Goal: Task Accomplishment & Management: Manage account settings

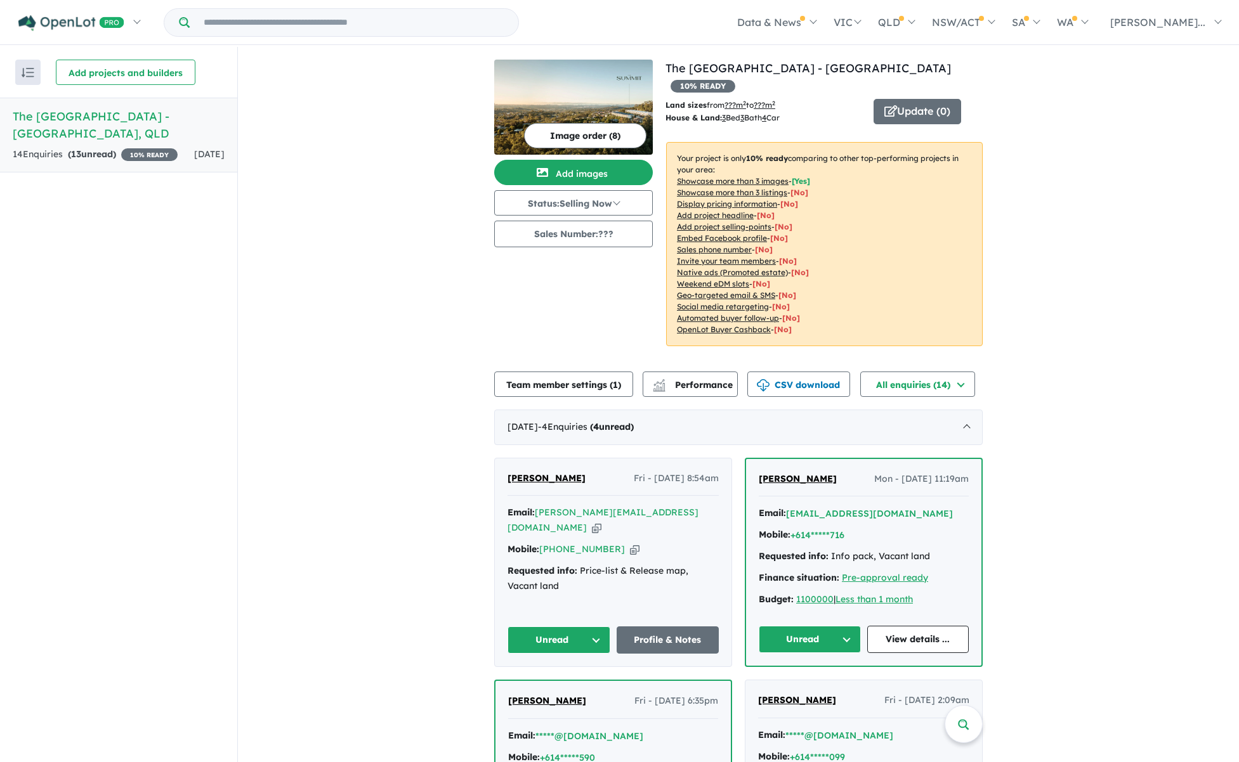
click at [154, 115] on h5 "The [GEOGRAPHIC_DATA] - [GEOGRAPHIC_DATA] , [GEOGRAPHIC_DATA]" at bounding box center [119, 125] width 212 height 34
click at [580, 114] on img at bounding box center [573, 107] width 159 height 95
click at [601, 138] on button "Image order ( 8 )" at bounding box center [585, 135] width 122 height 25
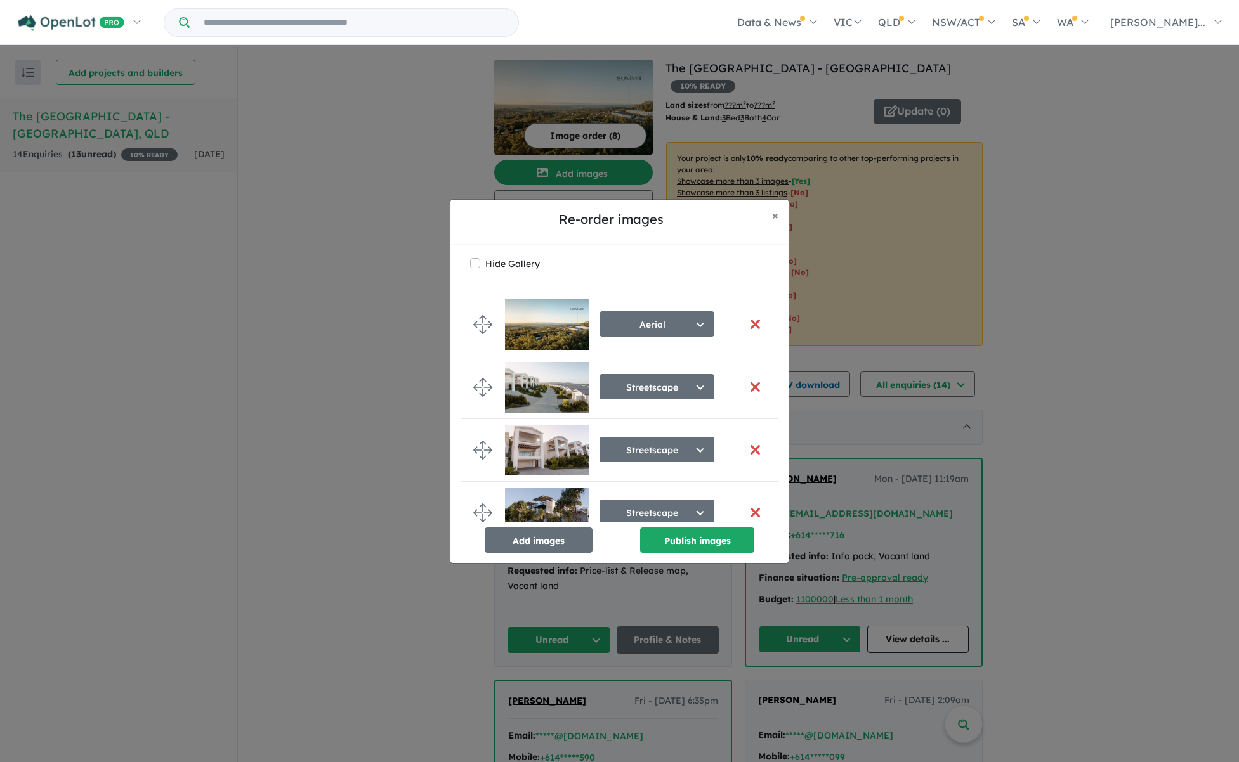
click at [747, 384] on button "button" at bounding box center [754, 387] width 27 height 27
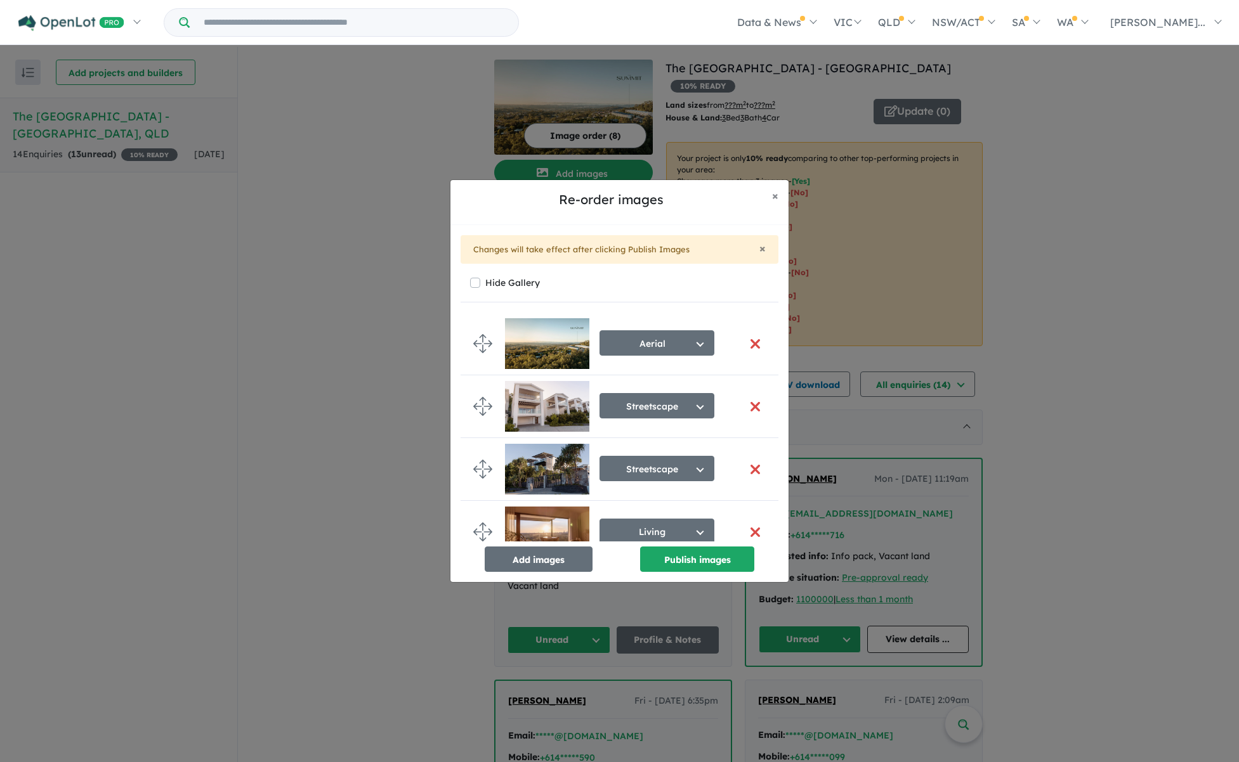
click at [747, 404] on button "button" at bounding box center [754, 406] width 27 height 27
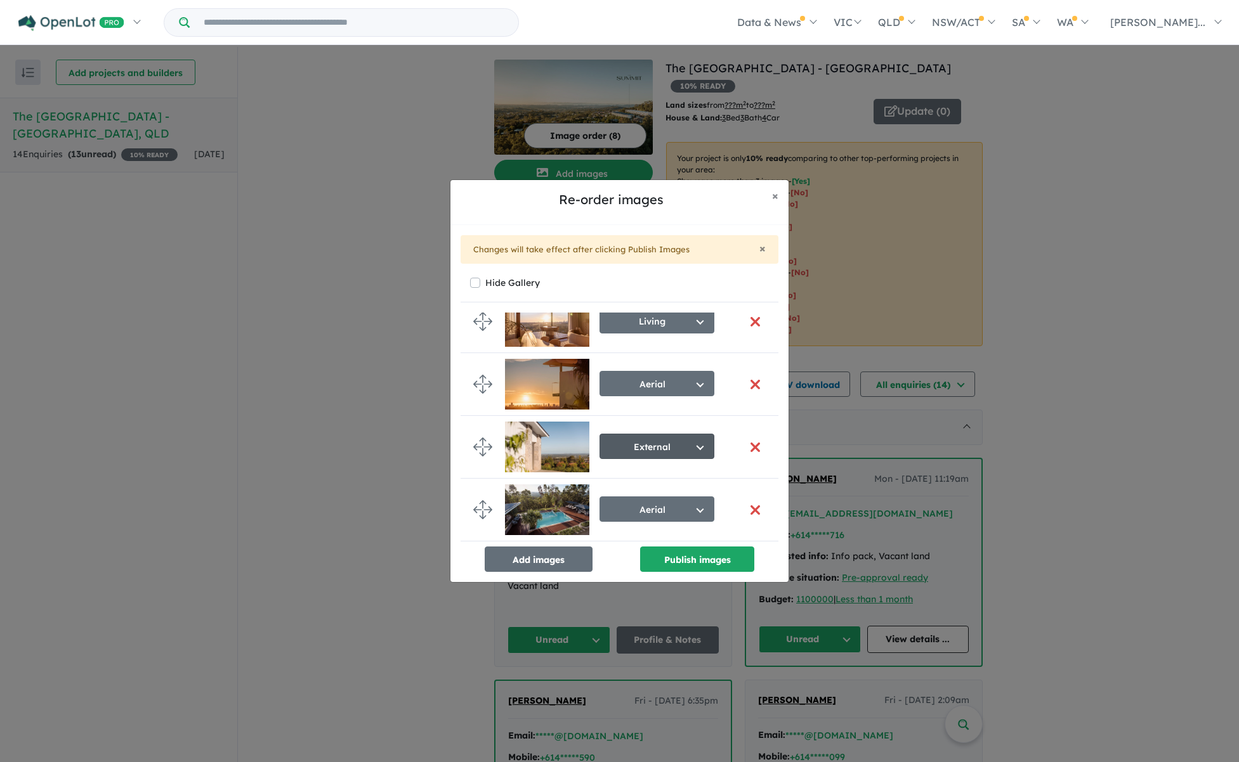
scroll to position [152, 0]
click at [750, 442] on button "button" at bounding box center [754, 447] width 27 height 27
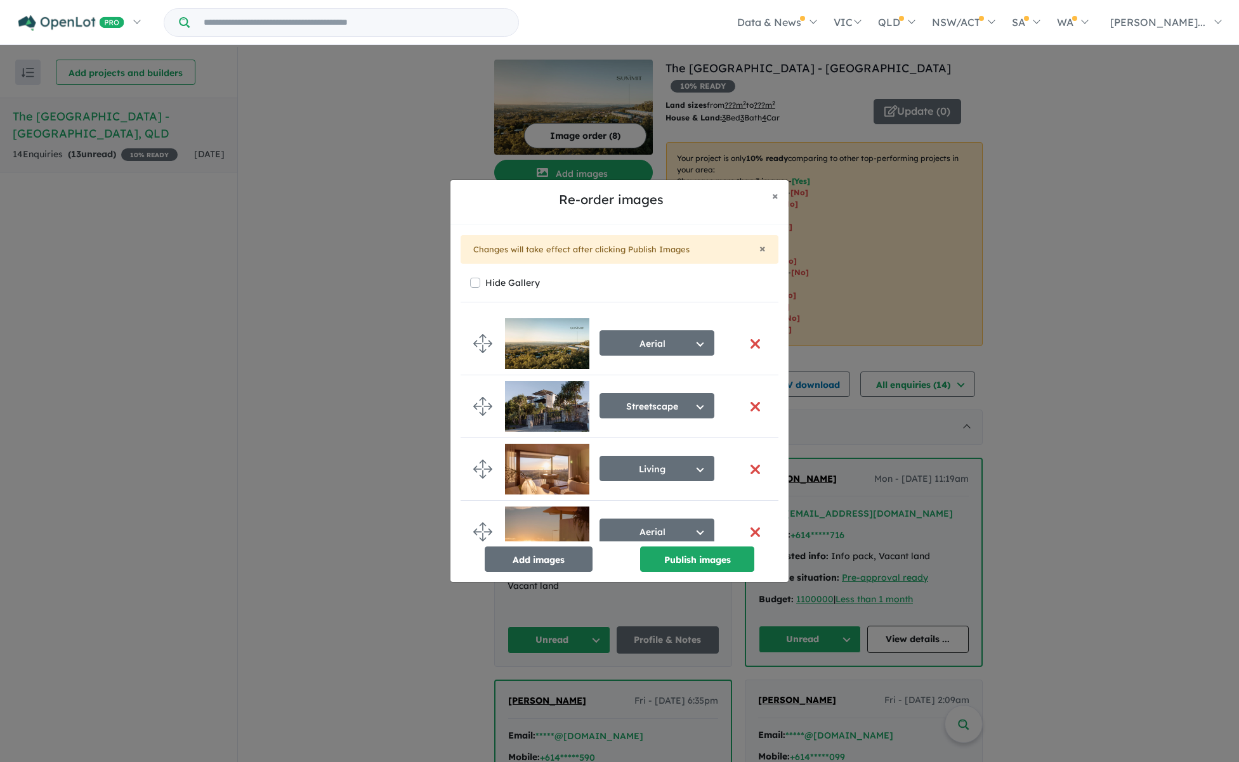
scroll to position [0, 0]
click at [753, 342] on button "button" at bounding box center [754, 343] width 27 height 27
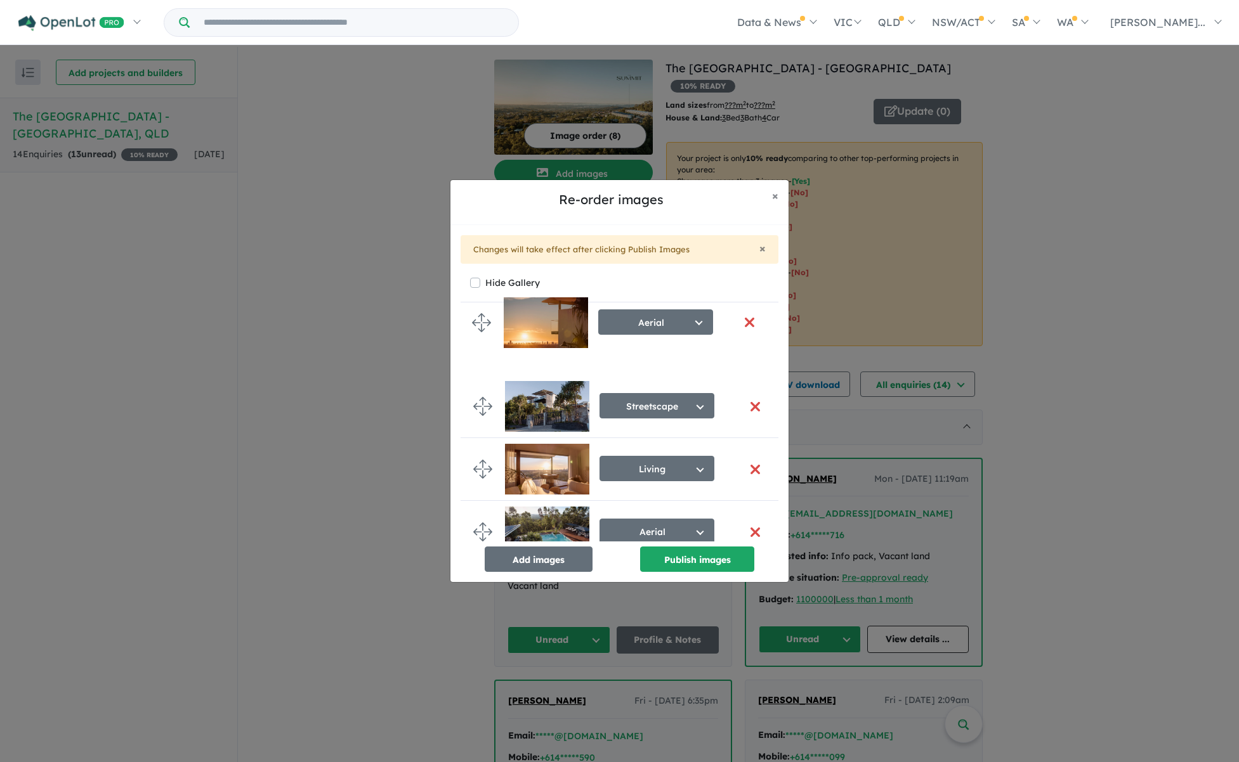
drag, startPoint x: 481, startPoint y: 462, endPoint x: 479, endPoint y: 317, distance: 145.3
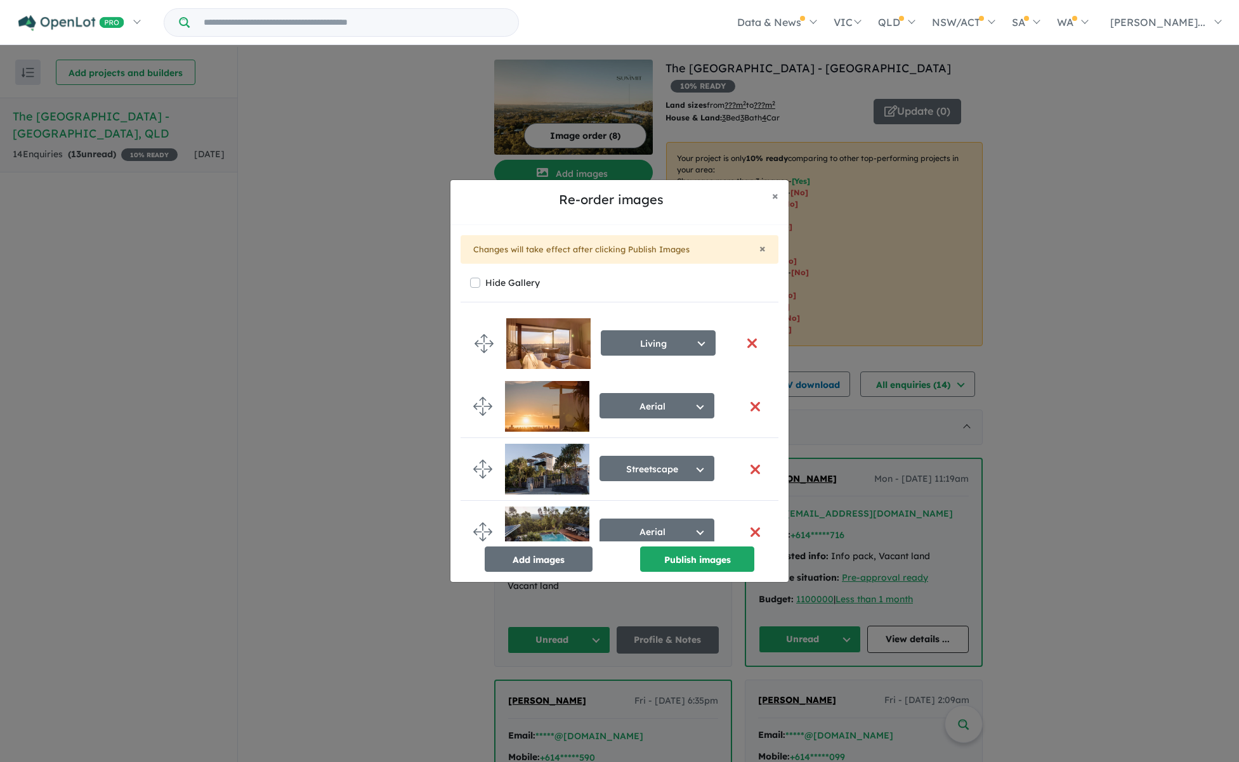
drag, startPoint x: 482, startPoint y: 455, endPoint x: 483, endPoint y: 339, distance: 116.1
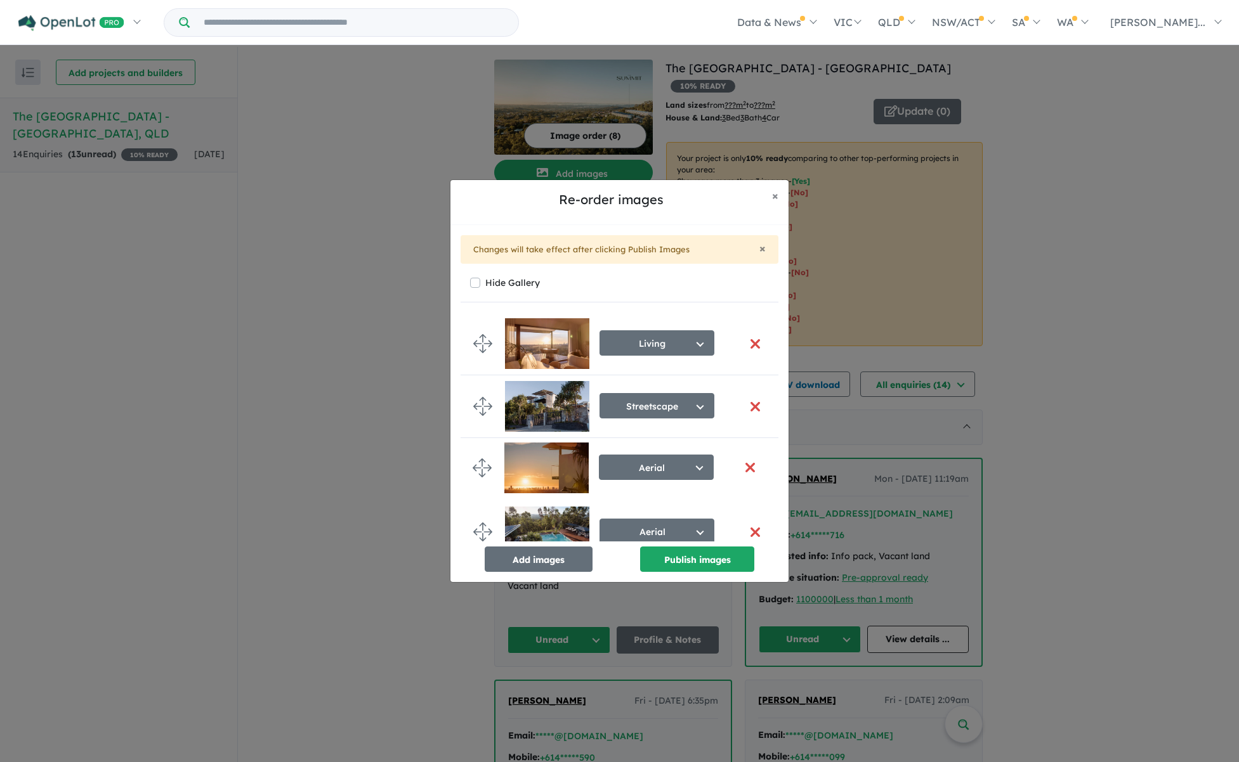
drag, startPoint x: 481, startPoint y: 400, endPoint x: 481, endPoint y: 460, distance: 60.9
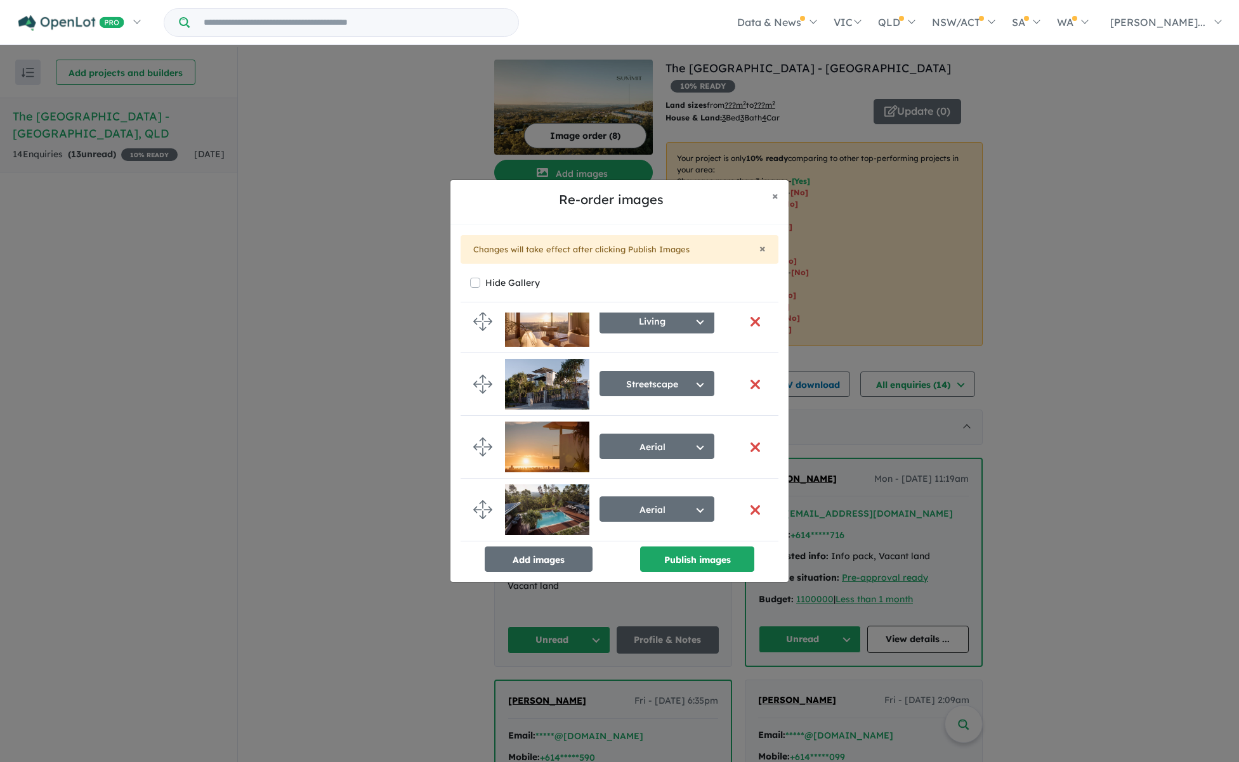
scroll to position [27, 0]
click at [707, 562] on button "Publish images" at bounding box center [697, 559] width 114 height 25
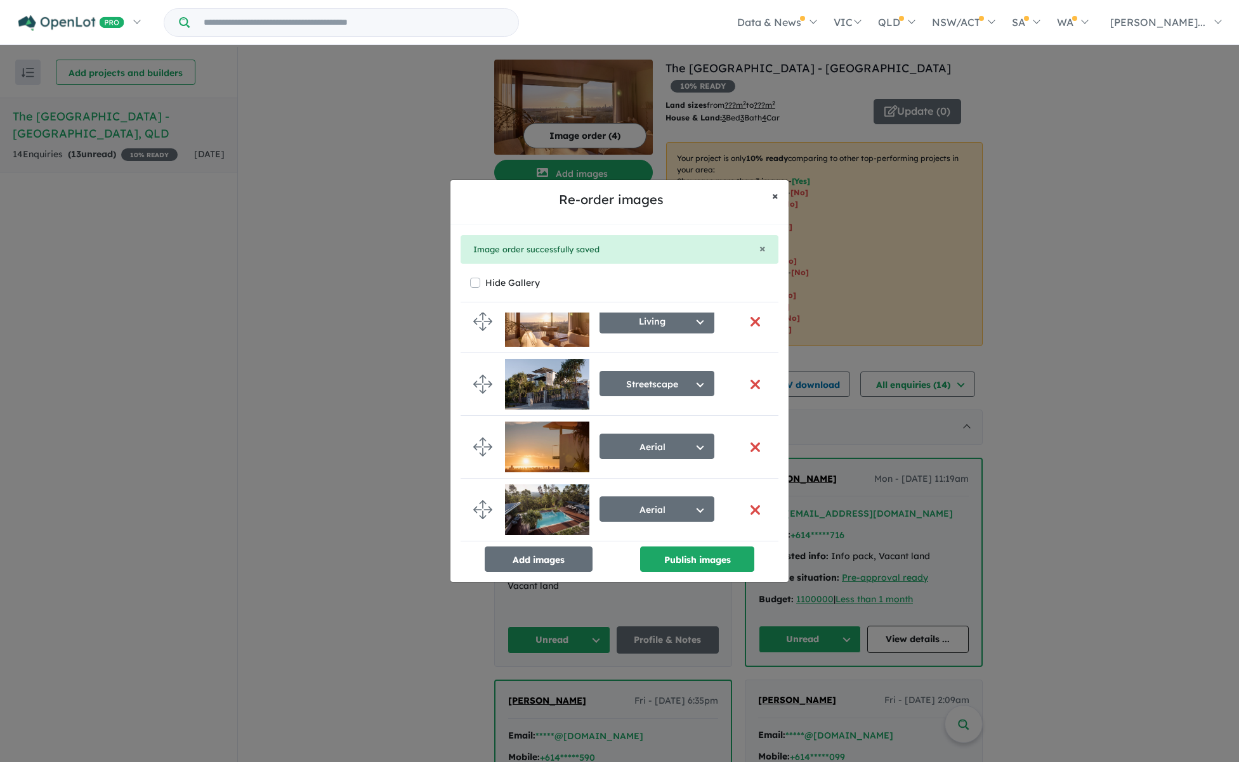
click at [776, 195] on span "×" at bounding box center [775, 195] width 6 height 15
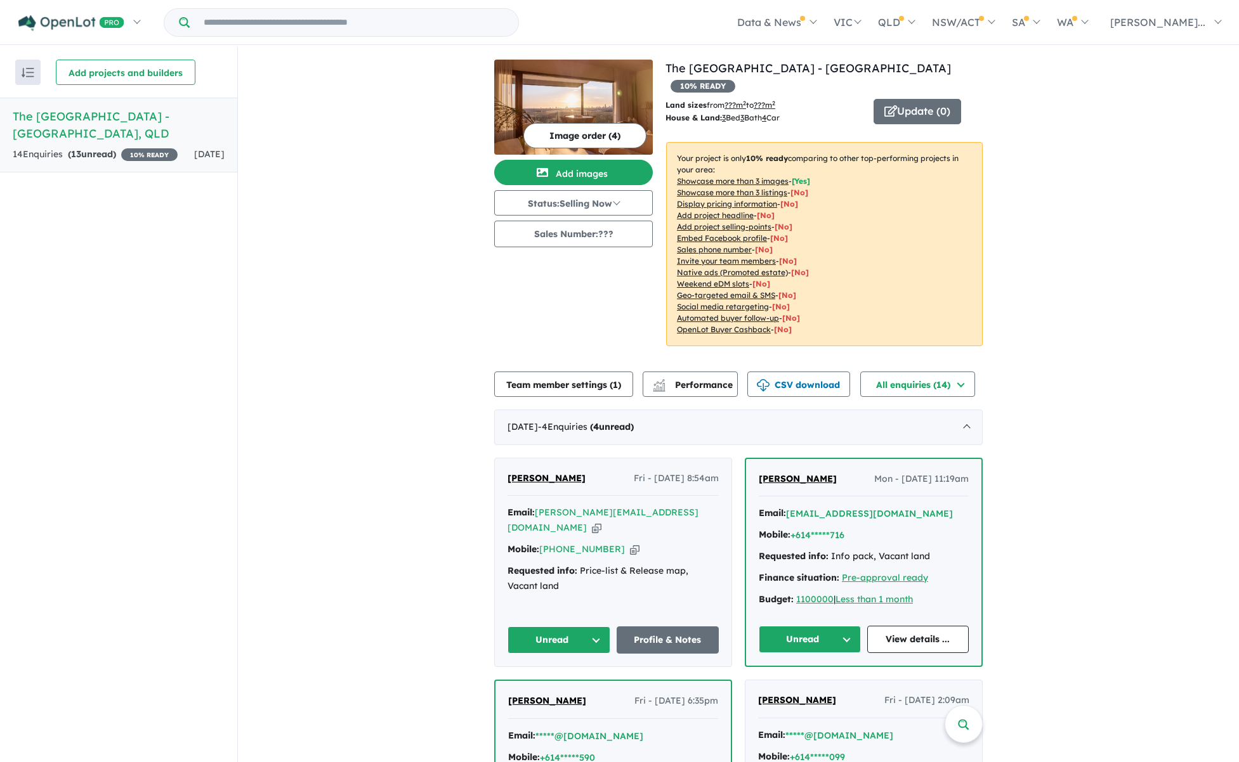
scroll to position [0, 0]
click at [722, 113] on u "3" at bounding box center [724, 118] width 4 height 10
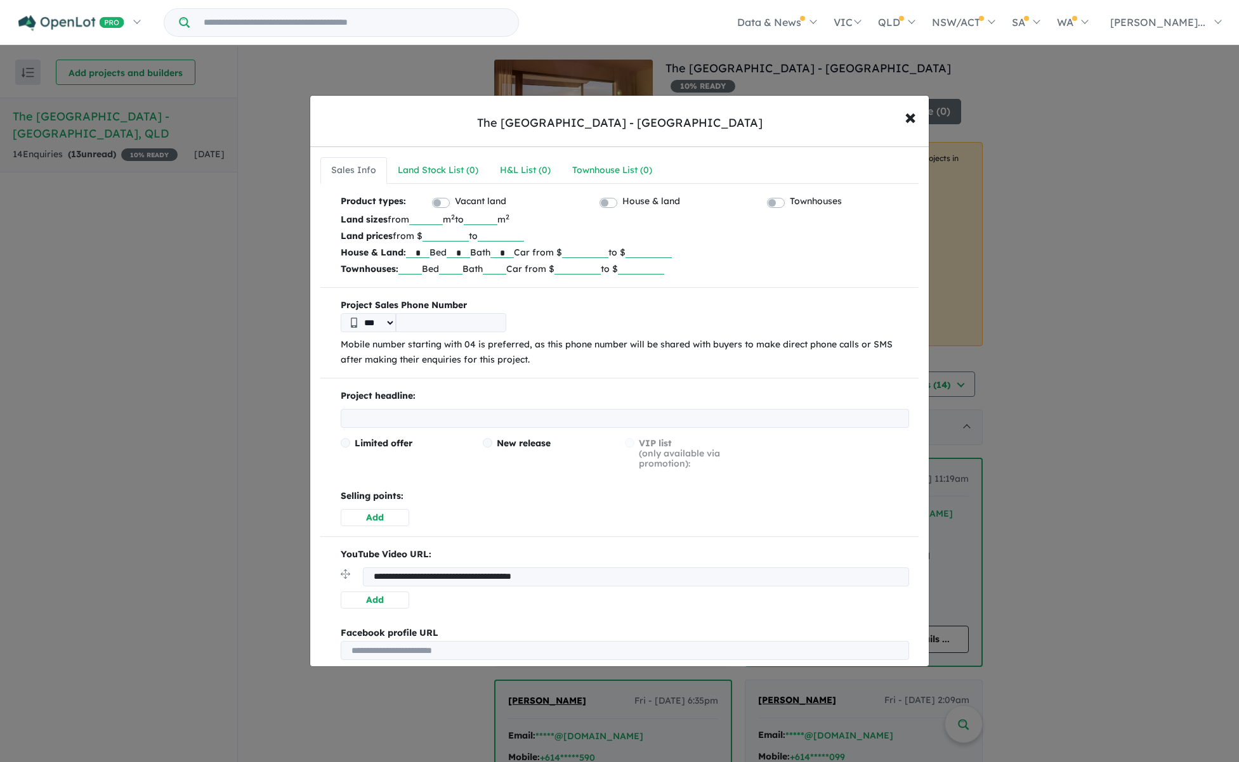
drag, startPoint x: 422, startPoint y: 252, endPoint x: 410, endPoint y: 251, distance: 12.1
click at [413, 251] on input "*" at bounding box center [417, 251] width 23 height 13
type input "*"
click at [455, 202] on label "Vacant land" at bounding box center [480, 201] width 51 height 15
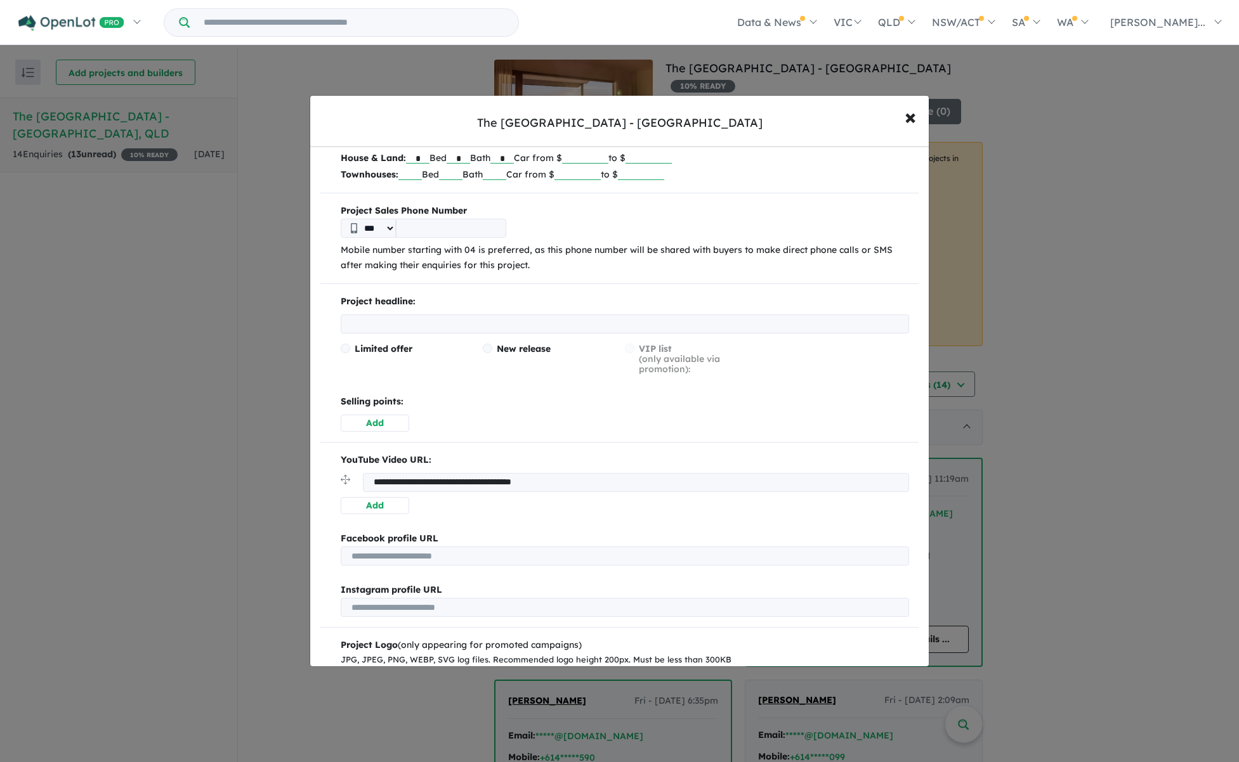
scroll to position [110, 0]
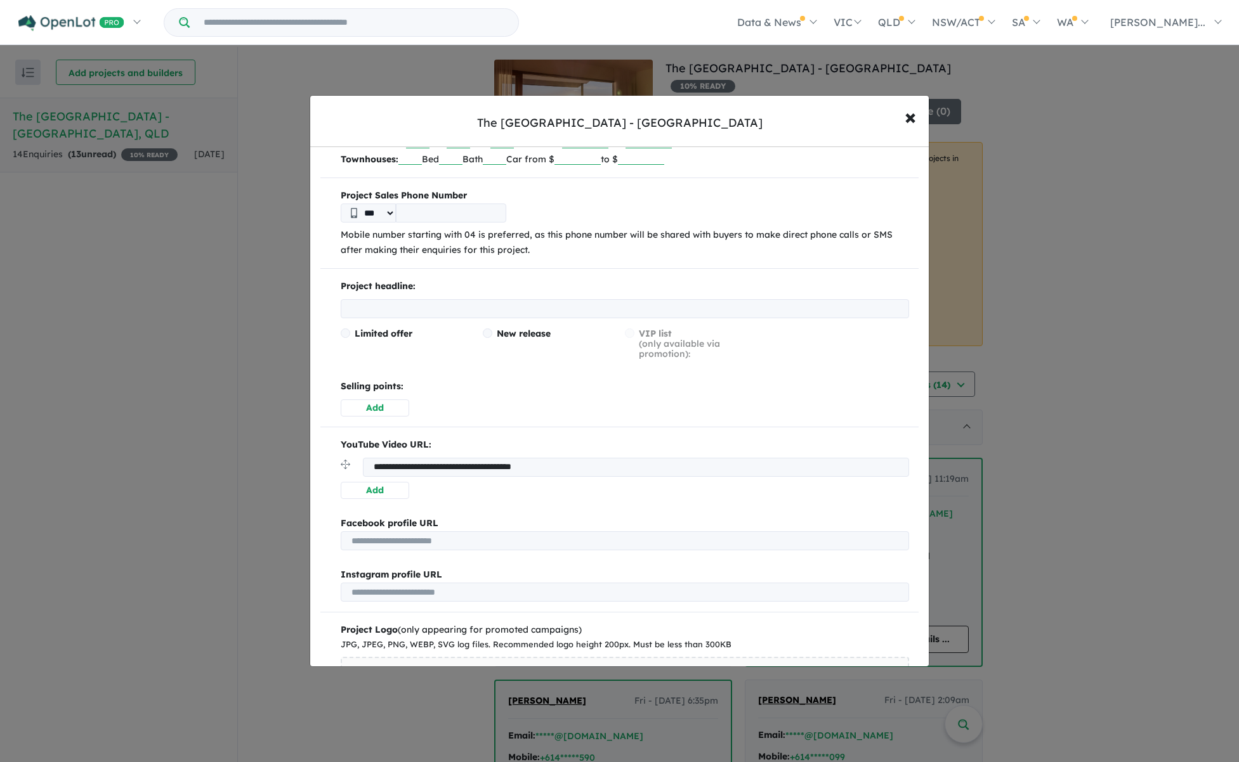
drag, startPoint x: 440, startPoint y: 308, endPoint x: 448, endPoint y: 311, distance: 9.1
click at [516, 275] on div "**********" at bounding box center [619, 459] width 598 height 751
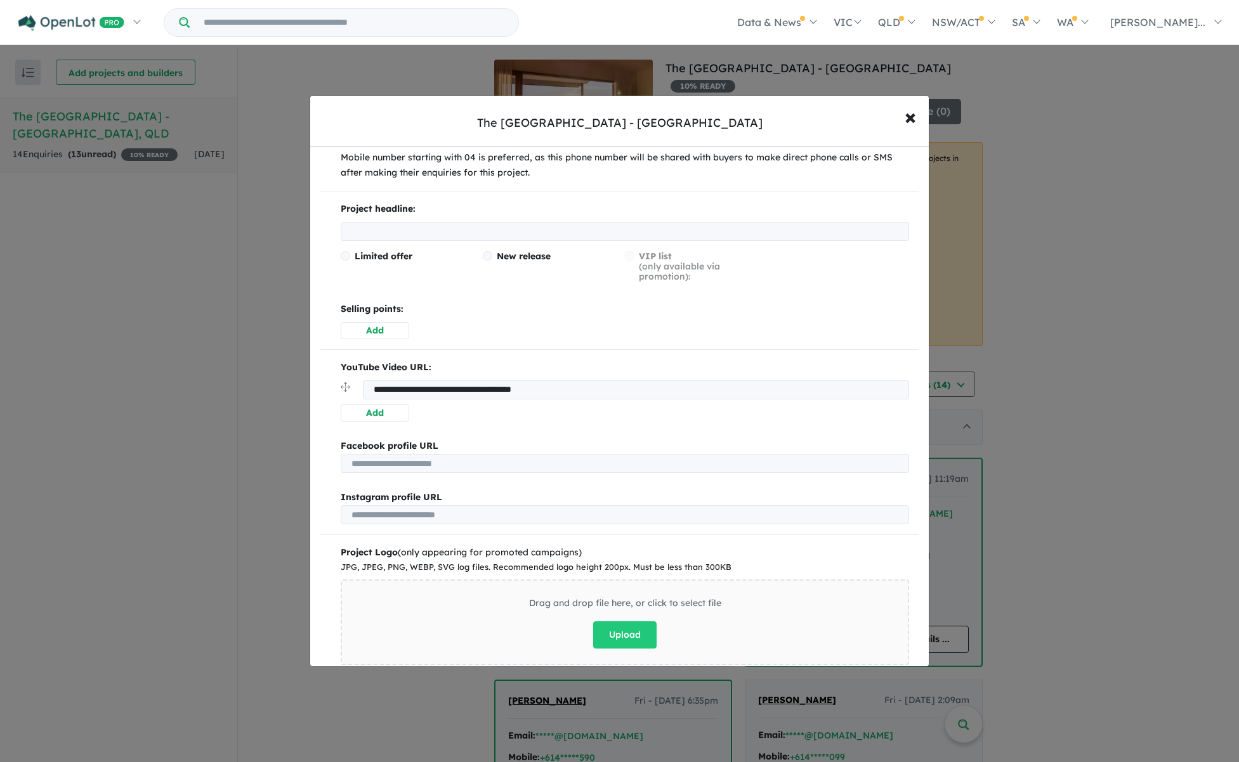
scroll to position [192, 0]
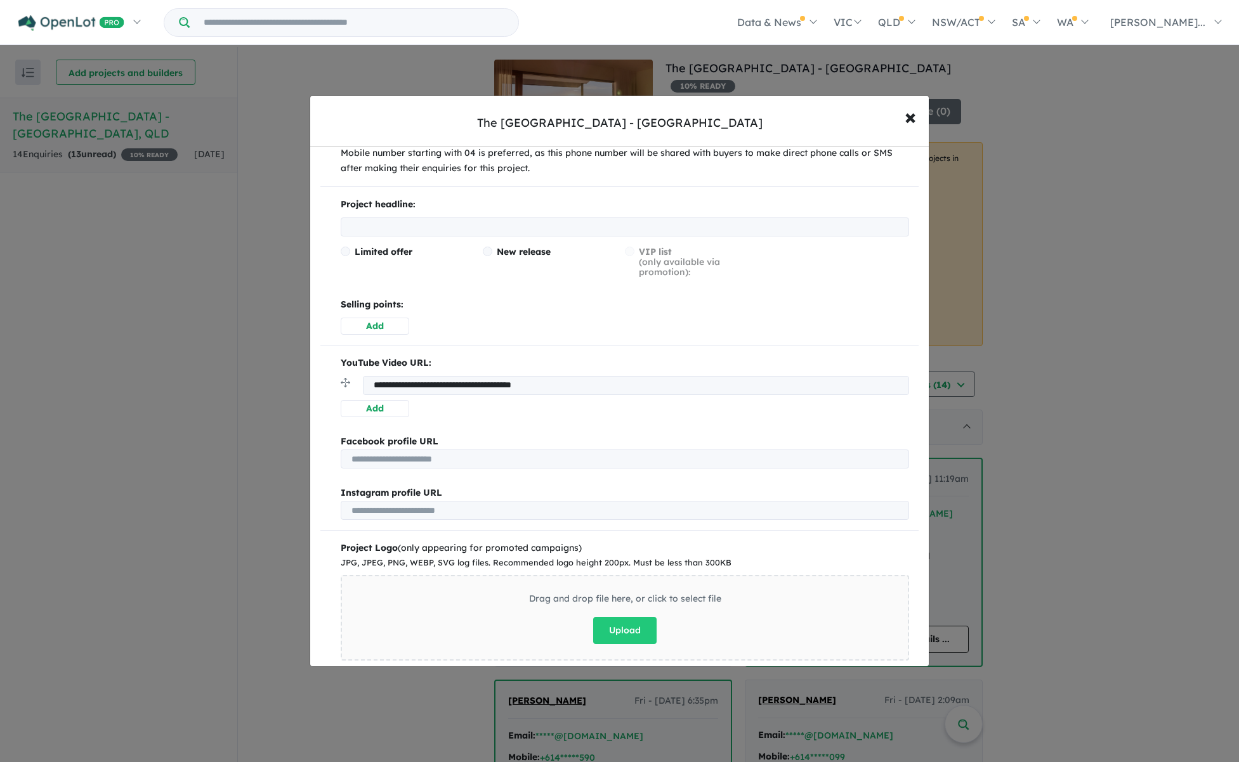
drag, startPoint x: 616, startPoint y: 379, endPoint x: 597, endPoint y: 357, distance: 28.8
click at [597, 356] on div "**********" at bounding box center [619, 387] width 598 height 62
click at [570, 400] on div "YouTube Video URL: Add" at bounding box center [619, 387] width 598 height 62
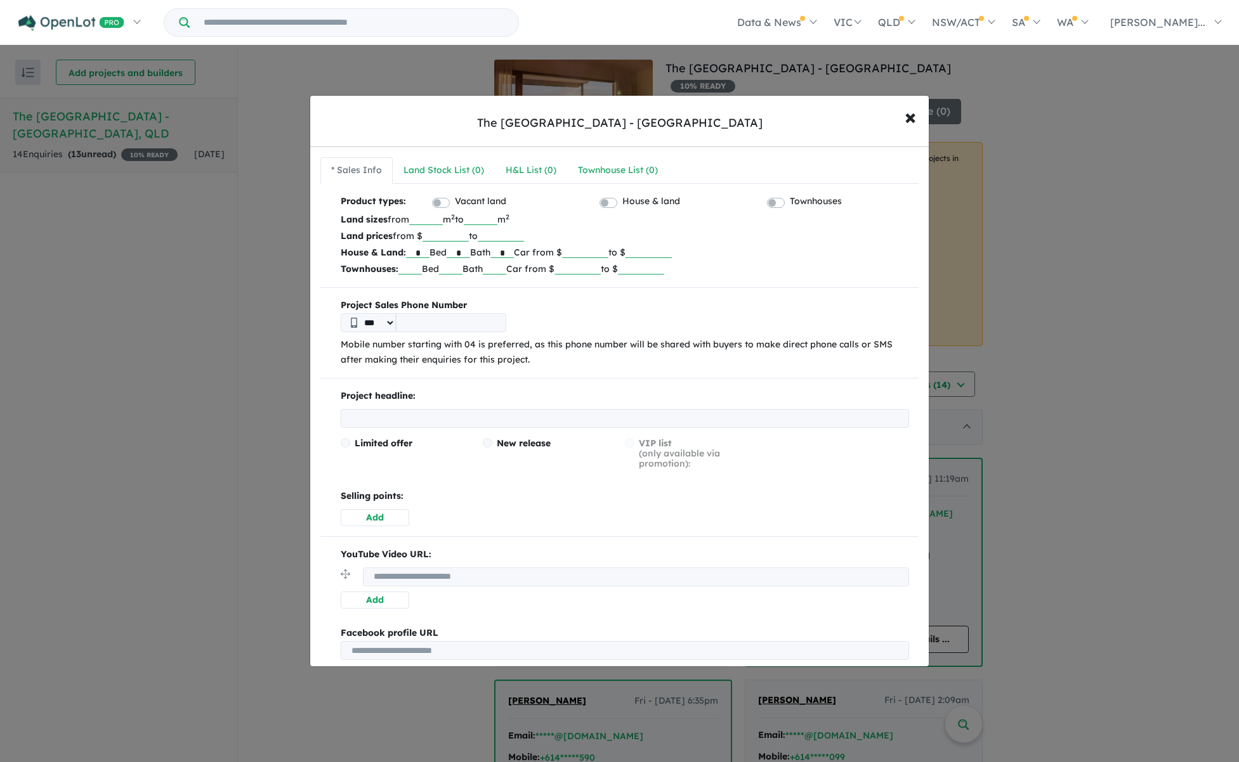
scroll to position [0, 0]
click at [540, 171] on div "H&L List ( 0 )" at bounding box center [530, 170] width 51 height 15
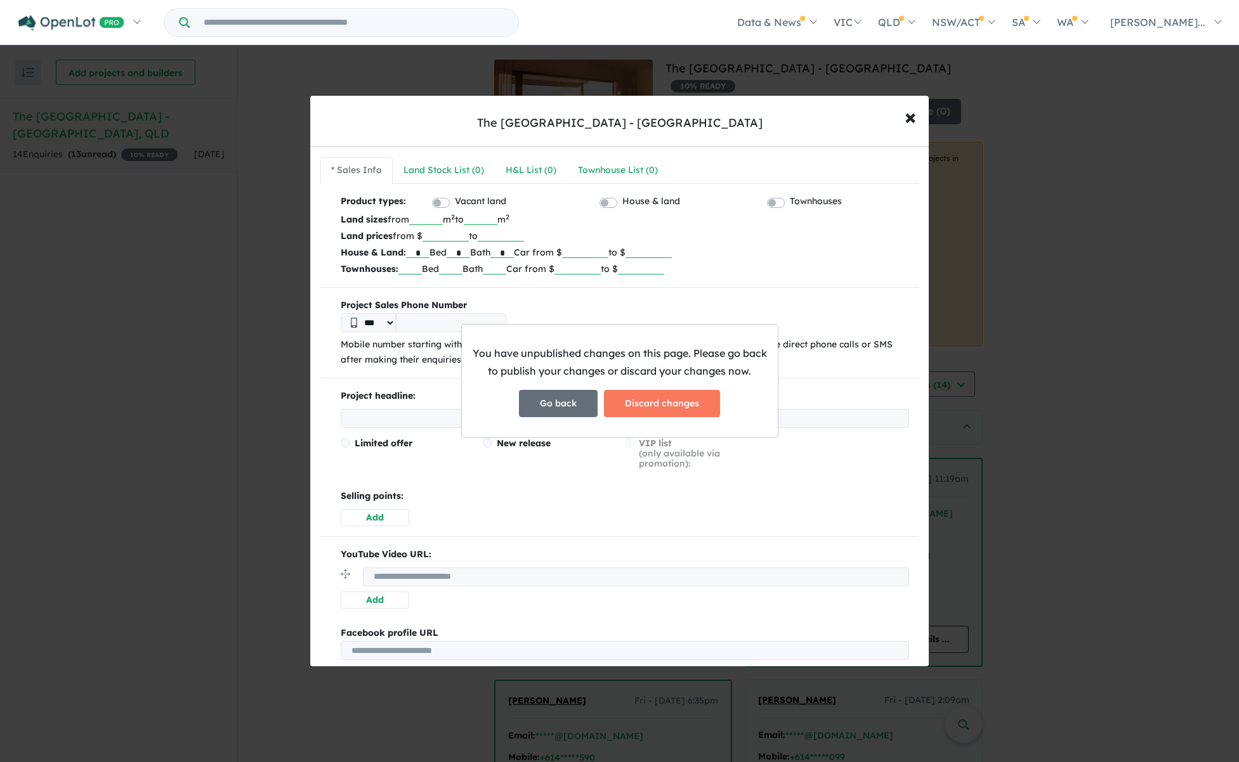
click at [559, 408] on button "Go back" at bounding box center [558, 403] width 79 height 27
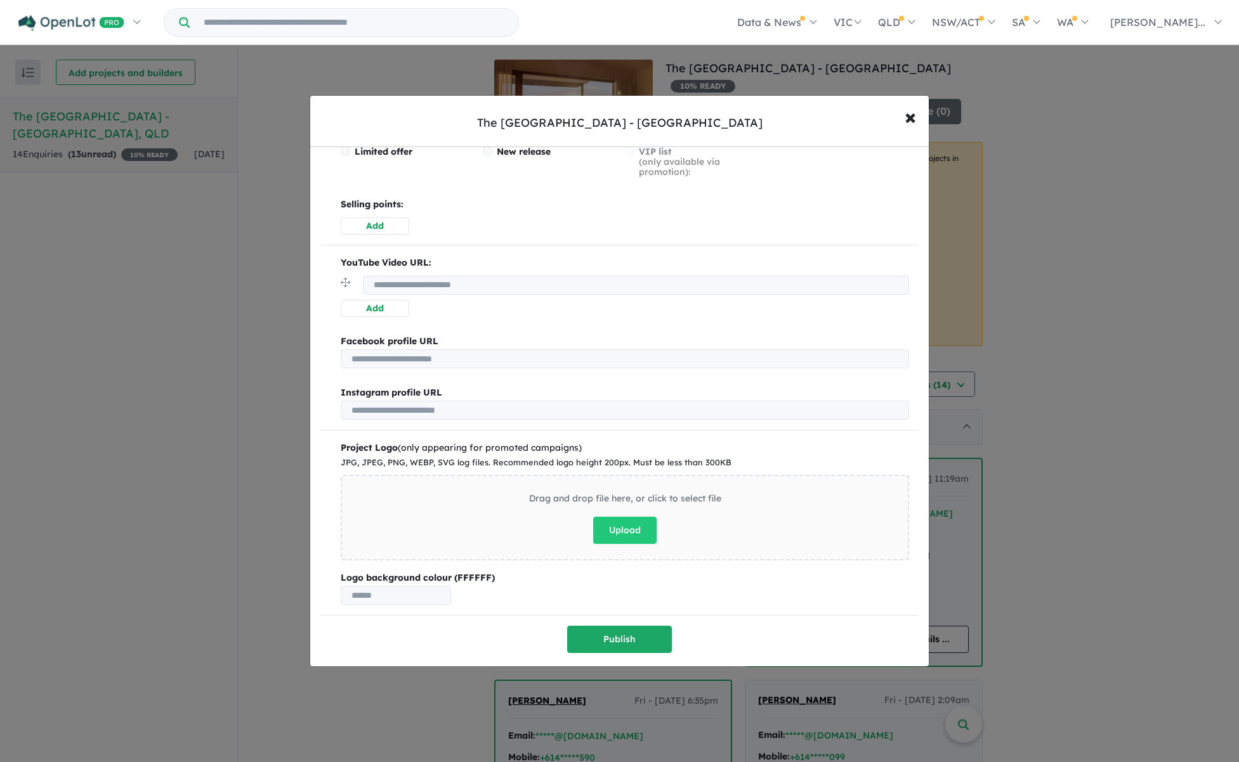
scroll to position [291, 0]
click at [621, 636] on button "Publish" at bounding box center [619, 640] width 105 height 27
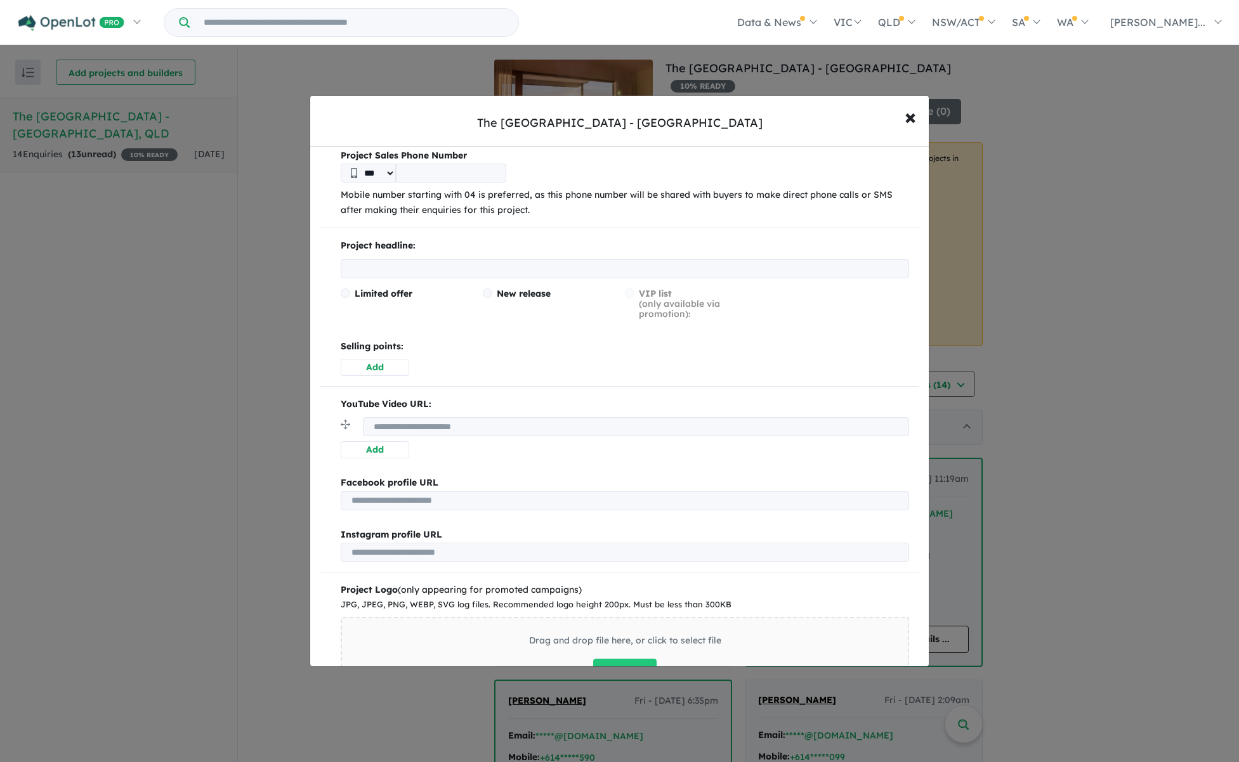
scroll to position [177, 0]
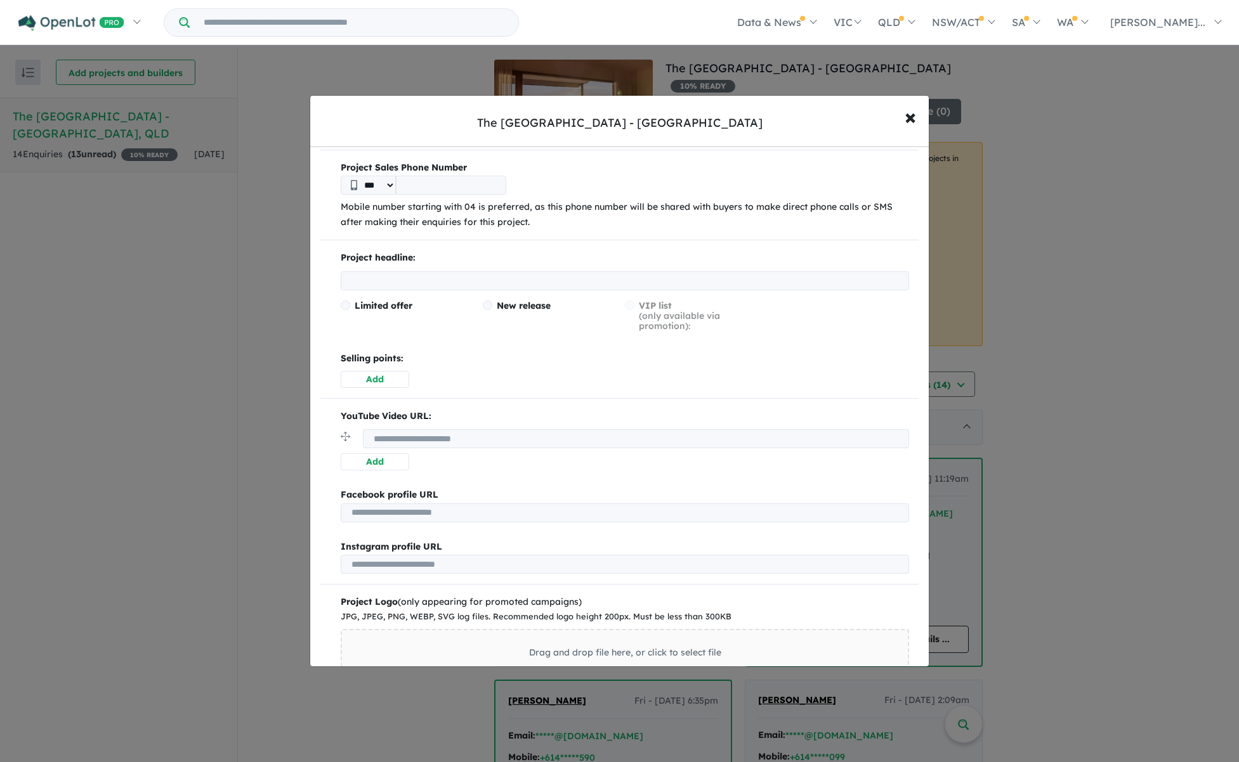
click at [441, 282] on input "text" at bounding box center [625, 280] width 568 height 19
type input "**********"
click at [485, 301] on span at bounding box center [488, 306] width 10 height 10
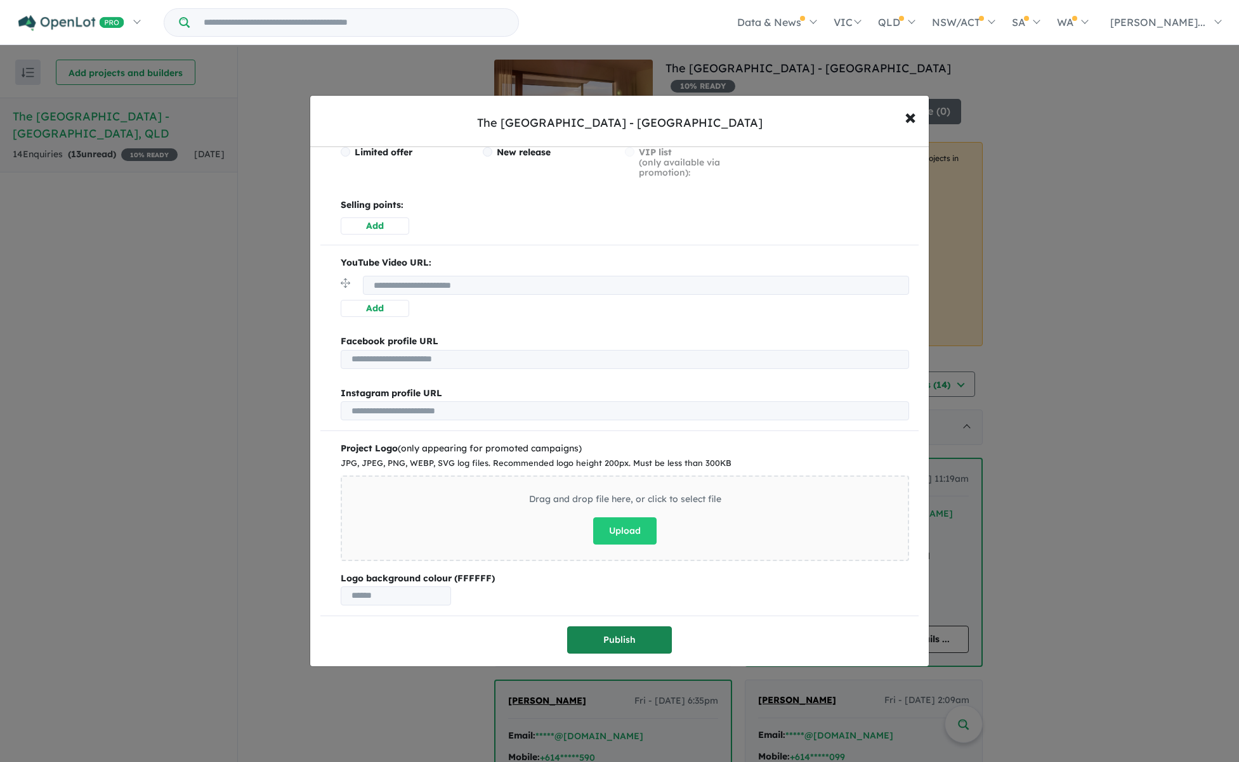
scroll to position [330, 0]
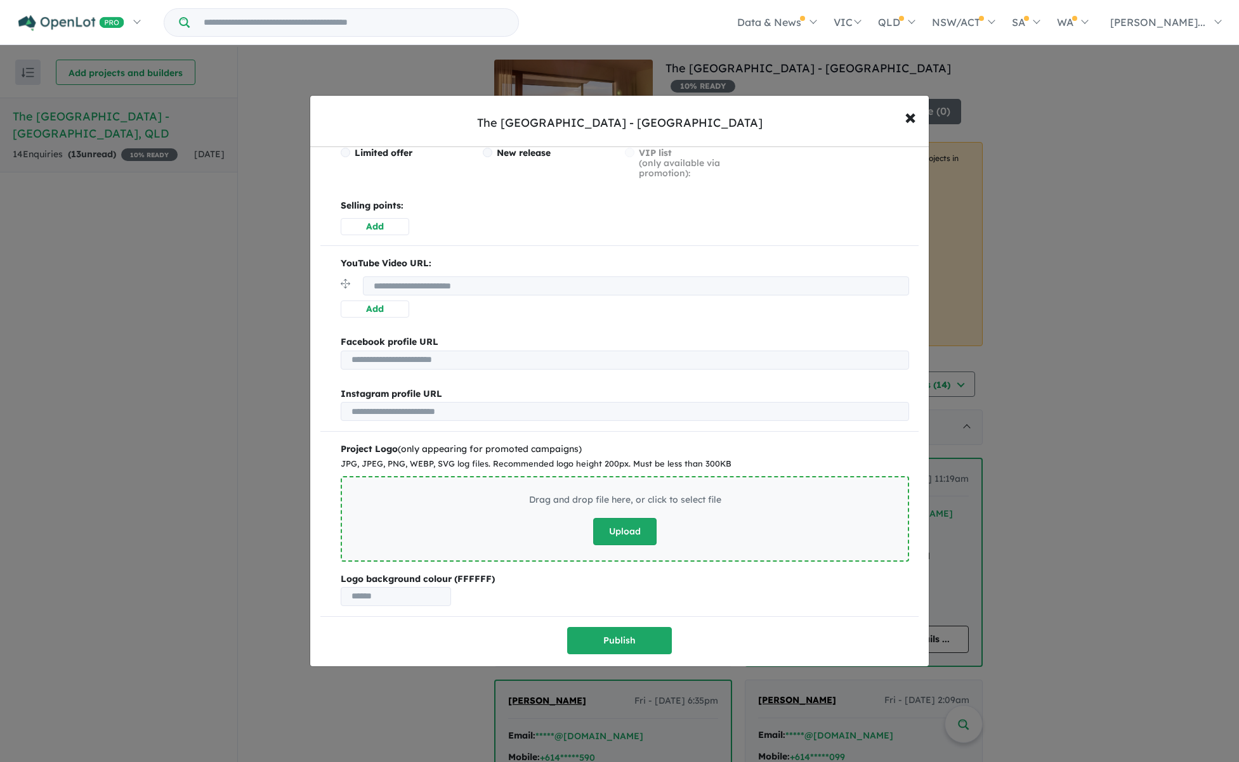
click at [623, 524] on button "Upload" at bounding box center [624, 531] width 63 height 27
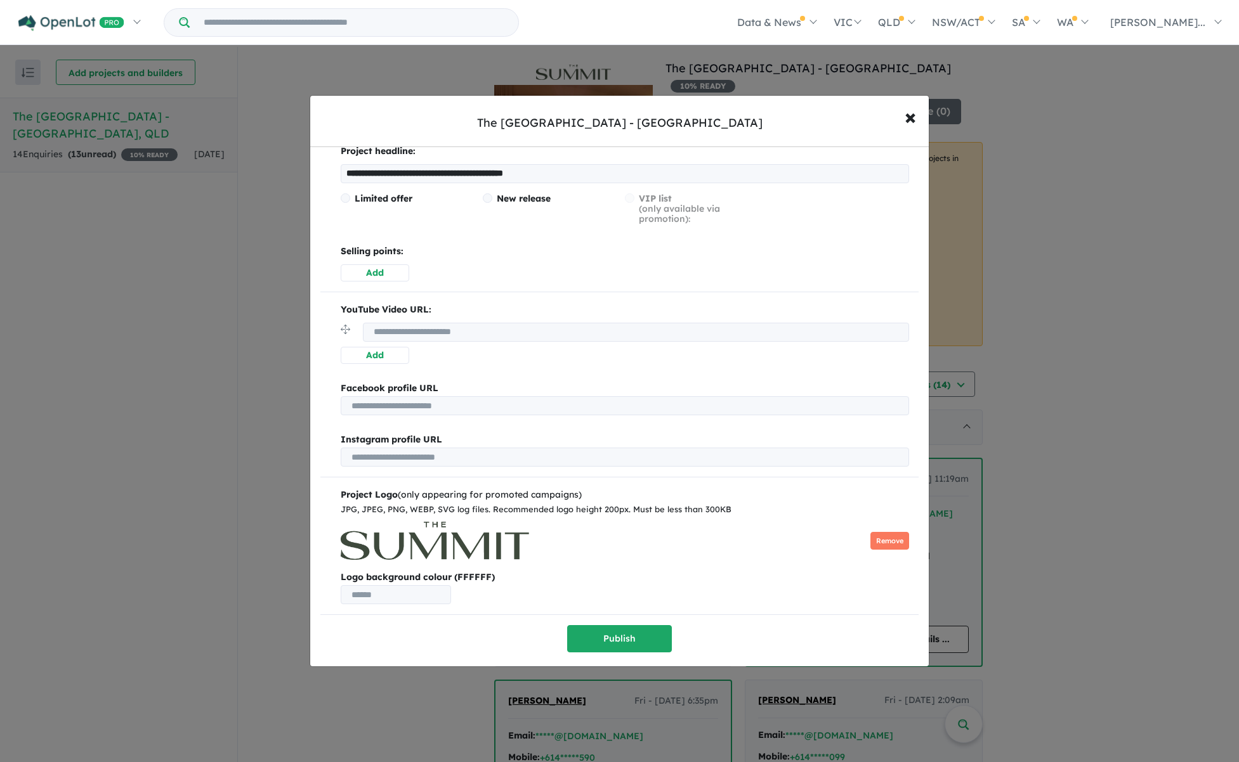
scroll to position [244, 0]
click at [618, 632] on button "Publish" at bounding box center [619, 640] width 105 height 27
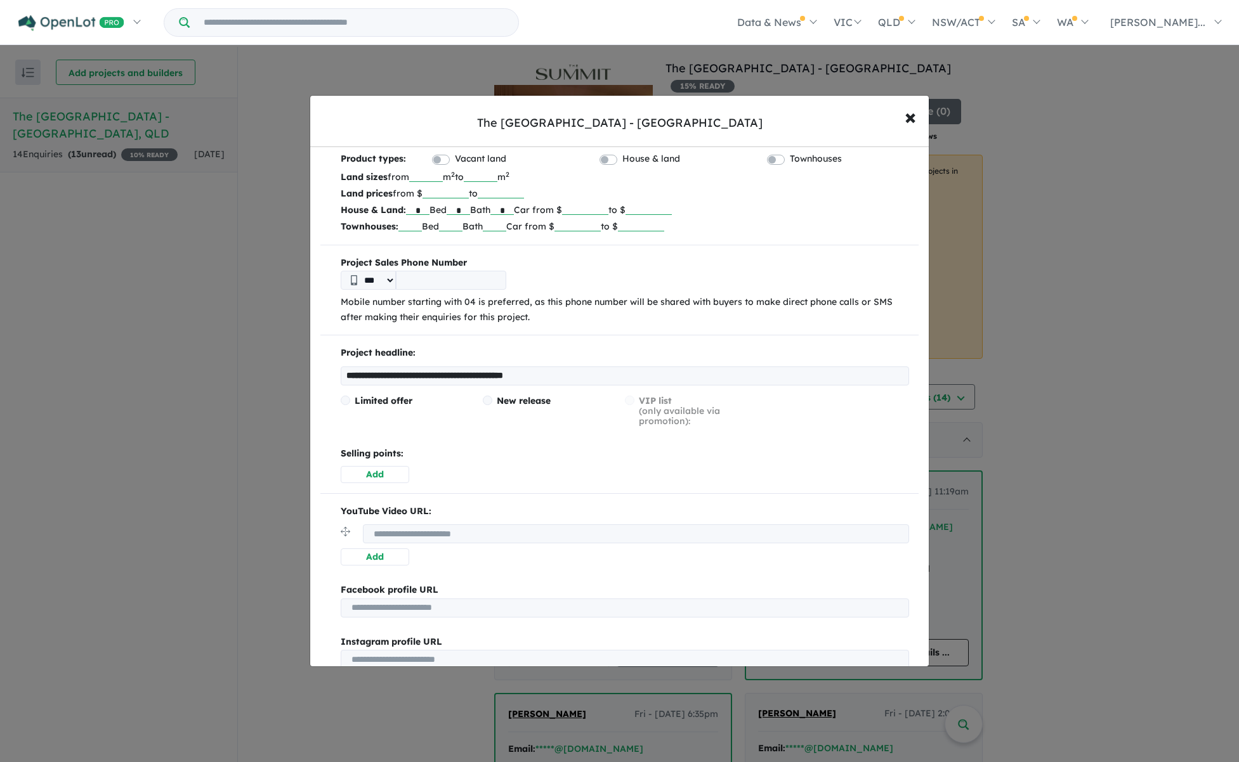
scroll to position [98, 0]
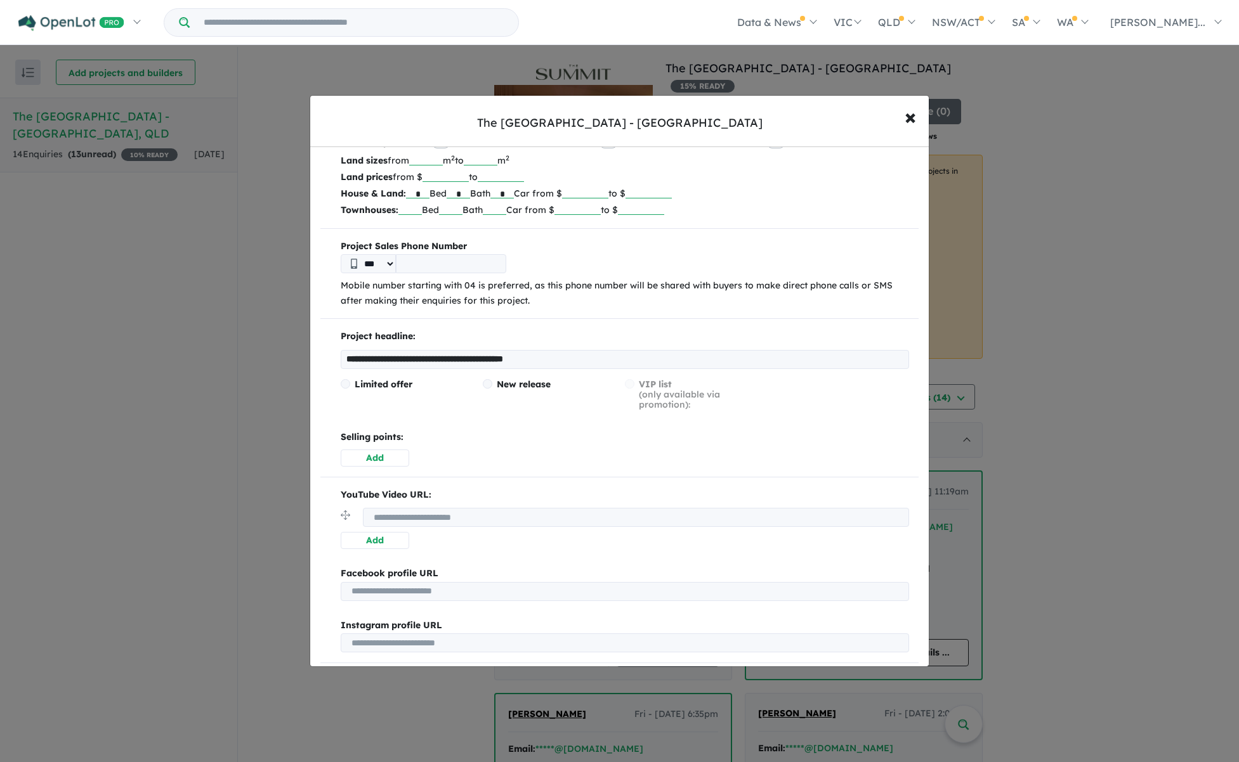
click at [374, 453] on button "Add" at bounding box center [375, 458] width 68 height 17
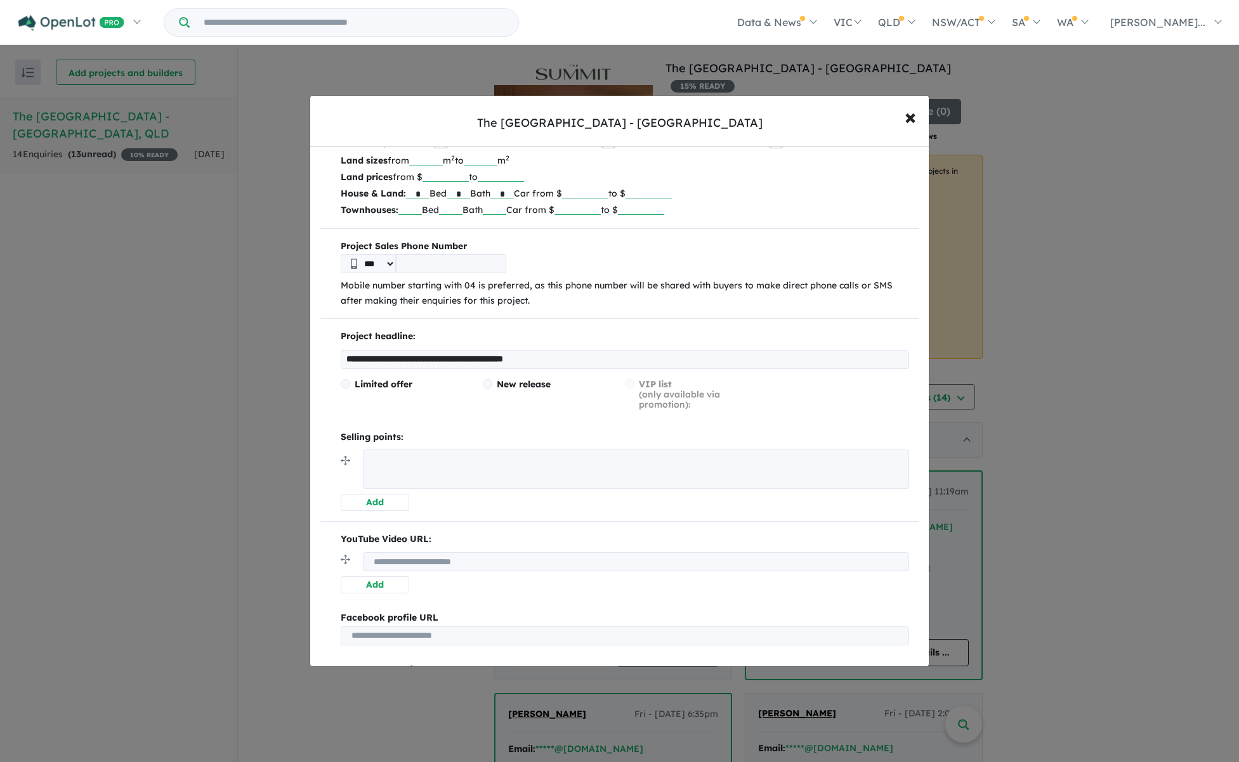
click at [450, 455] on textarea at bounding box center [636, 469] width 546 height 39
type textarea "**********"
drag, startPoint x: 429, startPoint y: 443, endPoint x: 418, endPoint y: 424, distance: 22.2
click at [418, 424] on div "**********" at bounding box center [619, 419] width 598 height 181
drag, startPoint x: 449, startPoint y: 464, endPoint x: 422, endPoint y: 422, distance: 49.4
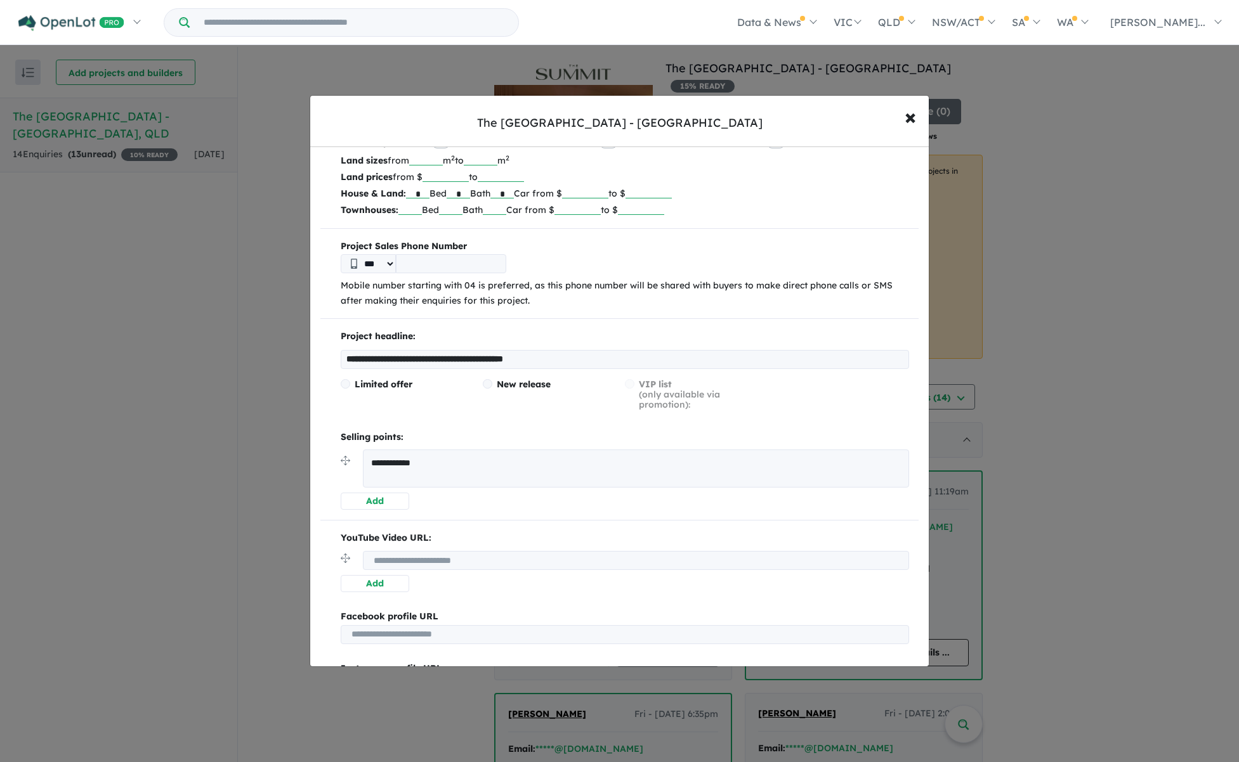
click at [422, 422] on div "**********" at bounding box center [619, 419] width 598 height 181
click at [915, 117] on span "×" at bounding box center [909, 116] width 11 height 27
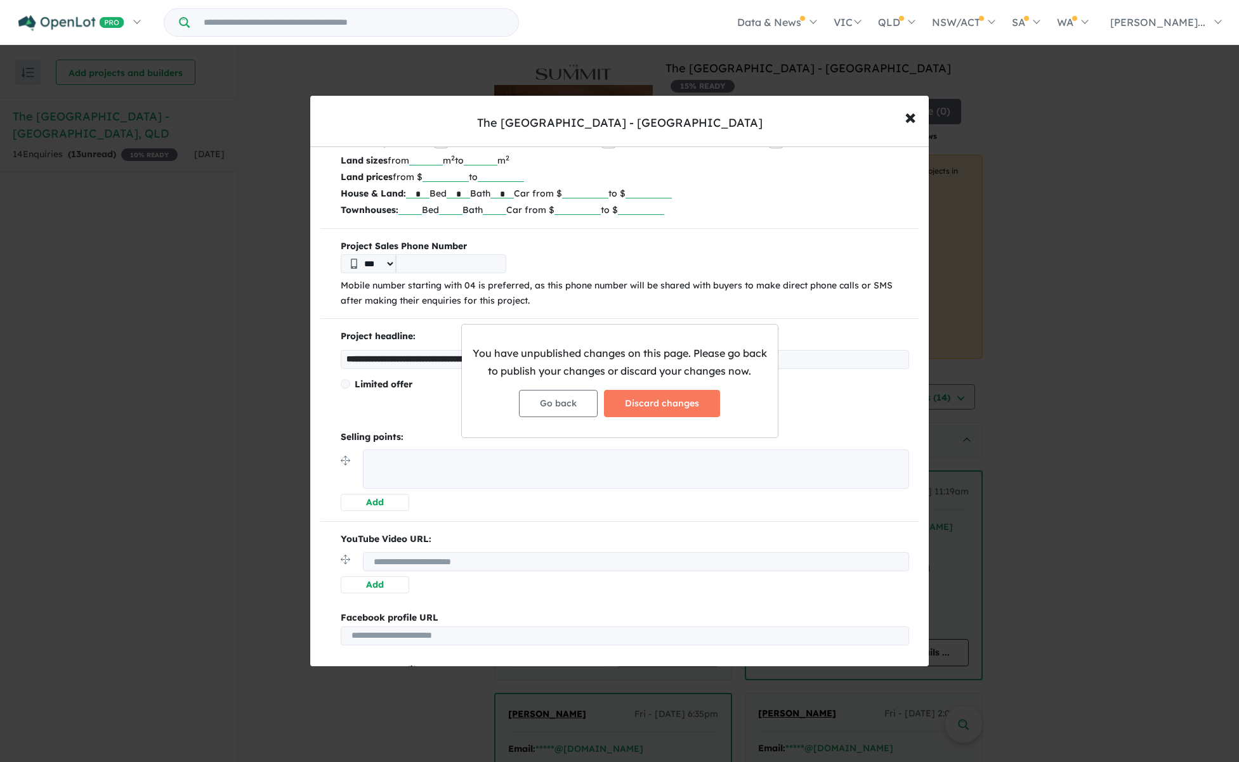
click at [564, 409] on button "Go back" at bounding box center [558, 403] width 79 height 27
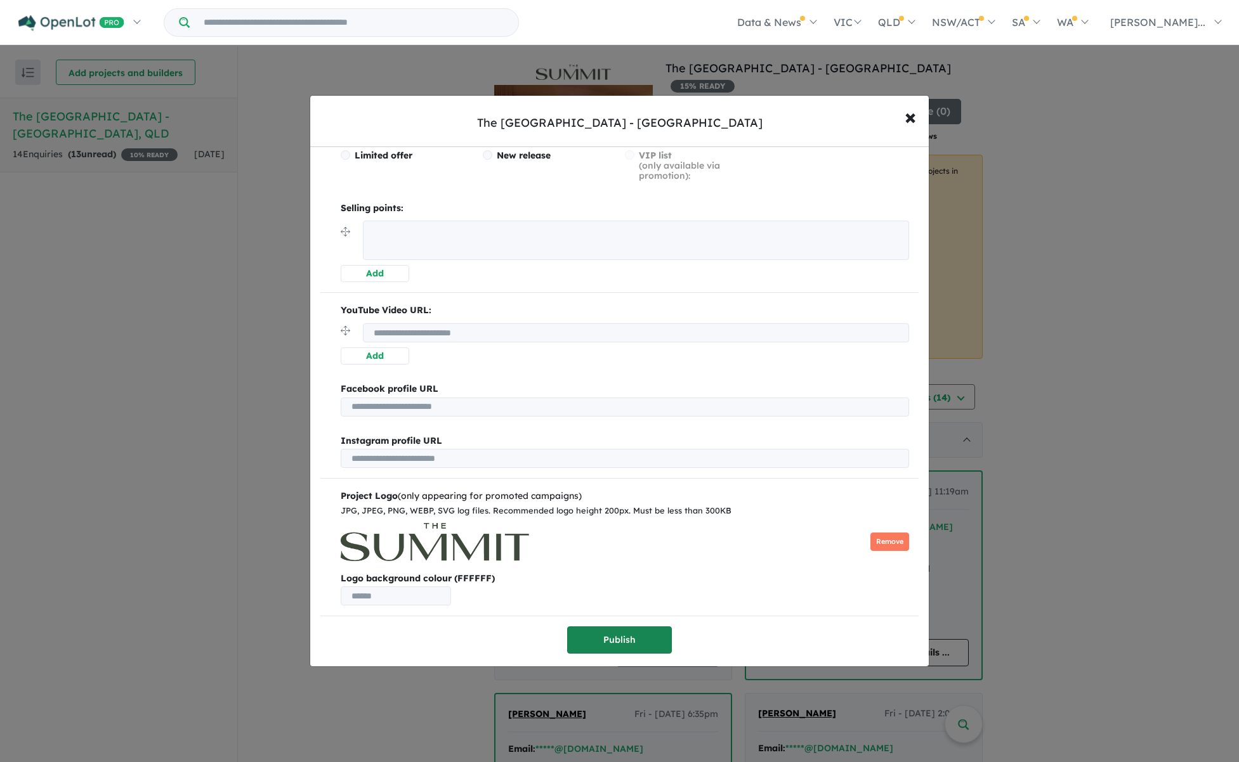
scroll to position [327, 0]
click at [625, 631] on button "Publish" at bounding box center [619, 640] width 105 height 27
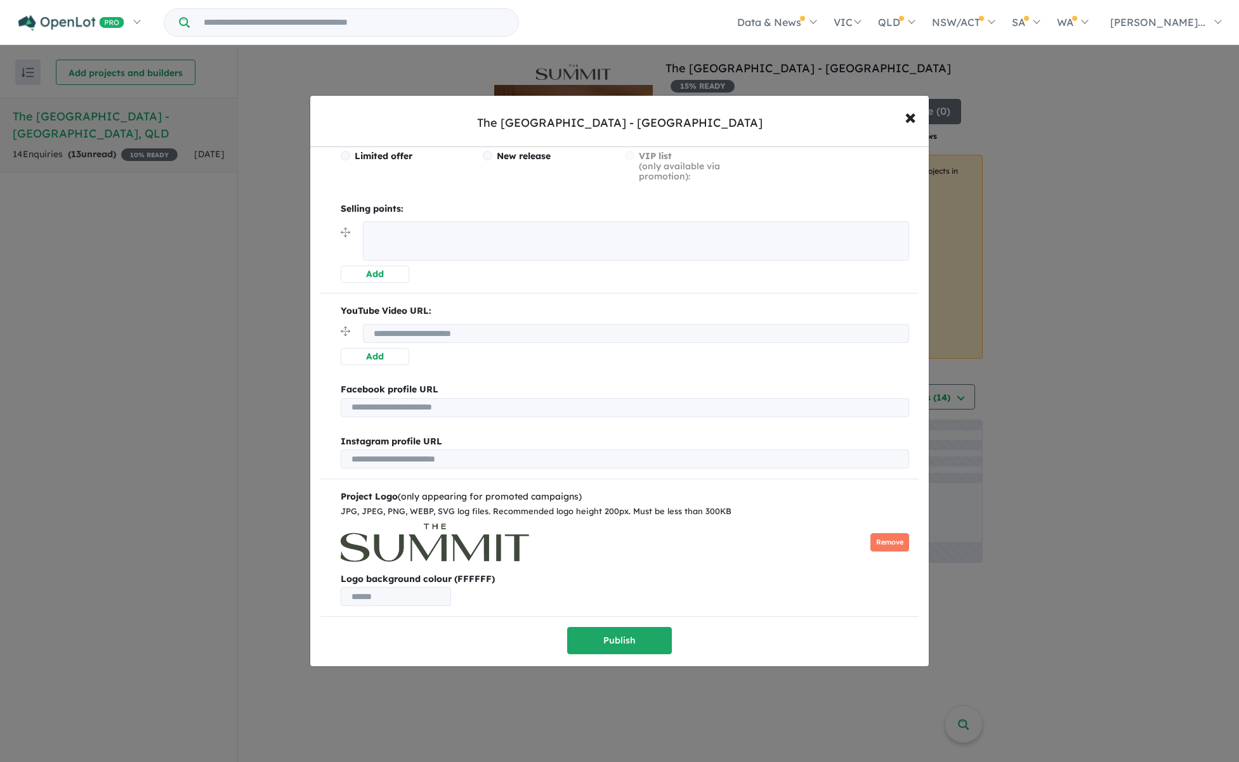
scroll to position [0, 0]
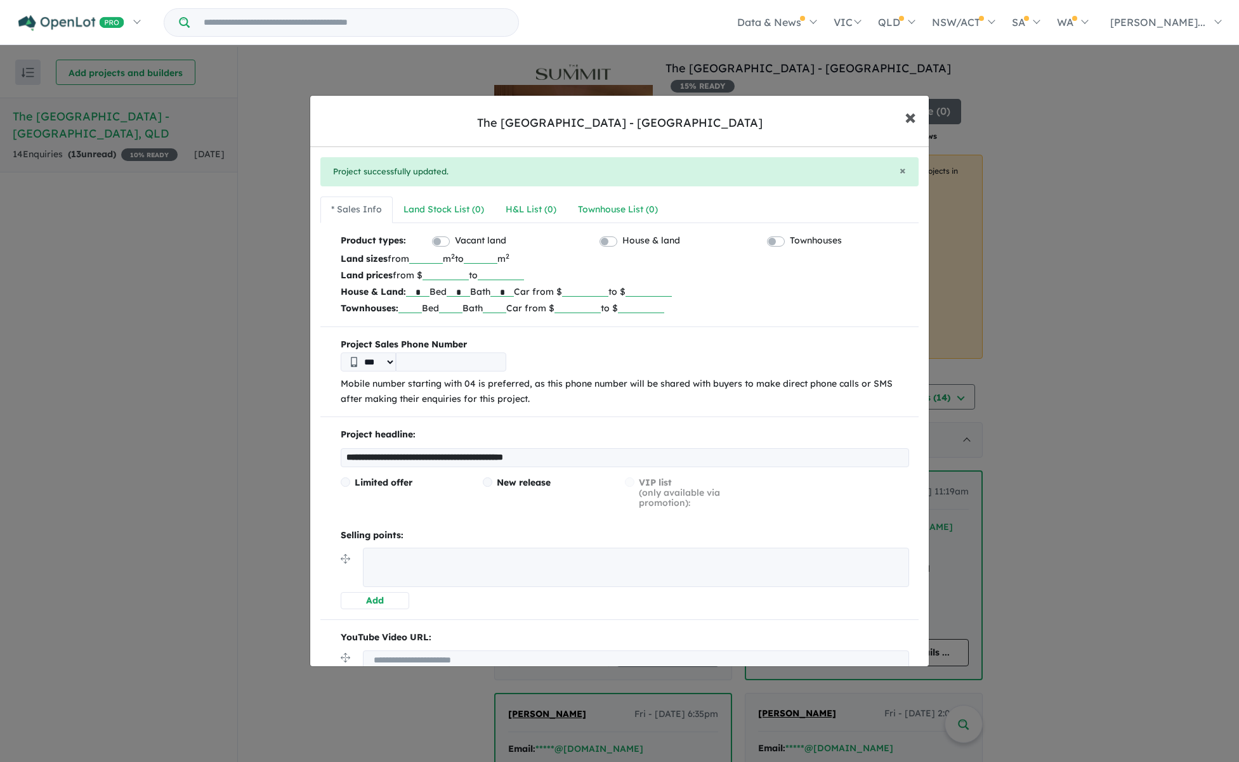
click at [910, 116] on span "×" at bounding box center [909, 116] width 11 height 27
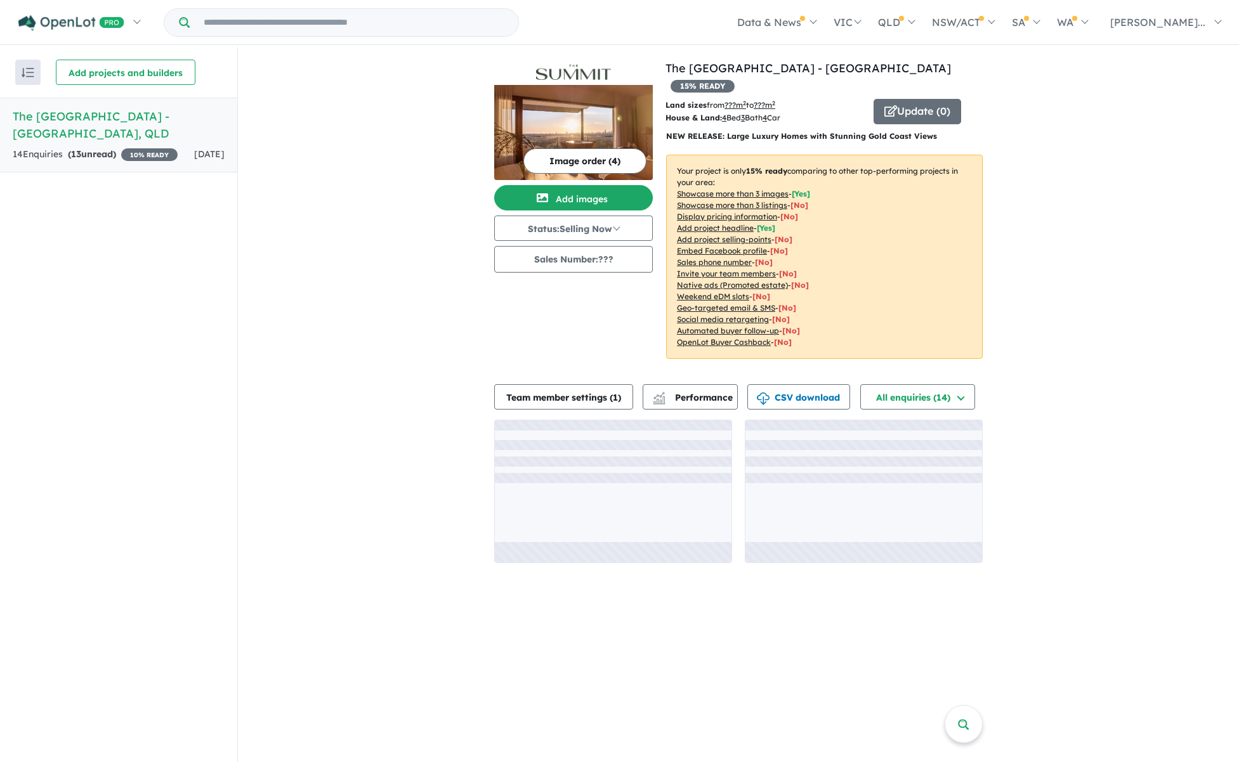
click at [592, 115] on img at bounding box center [573, 132] width 159 height 95
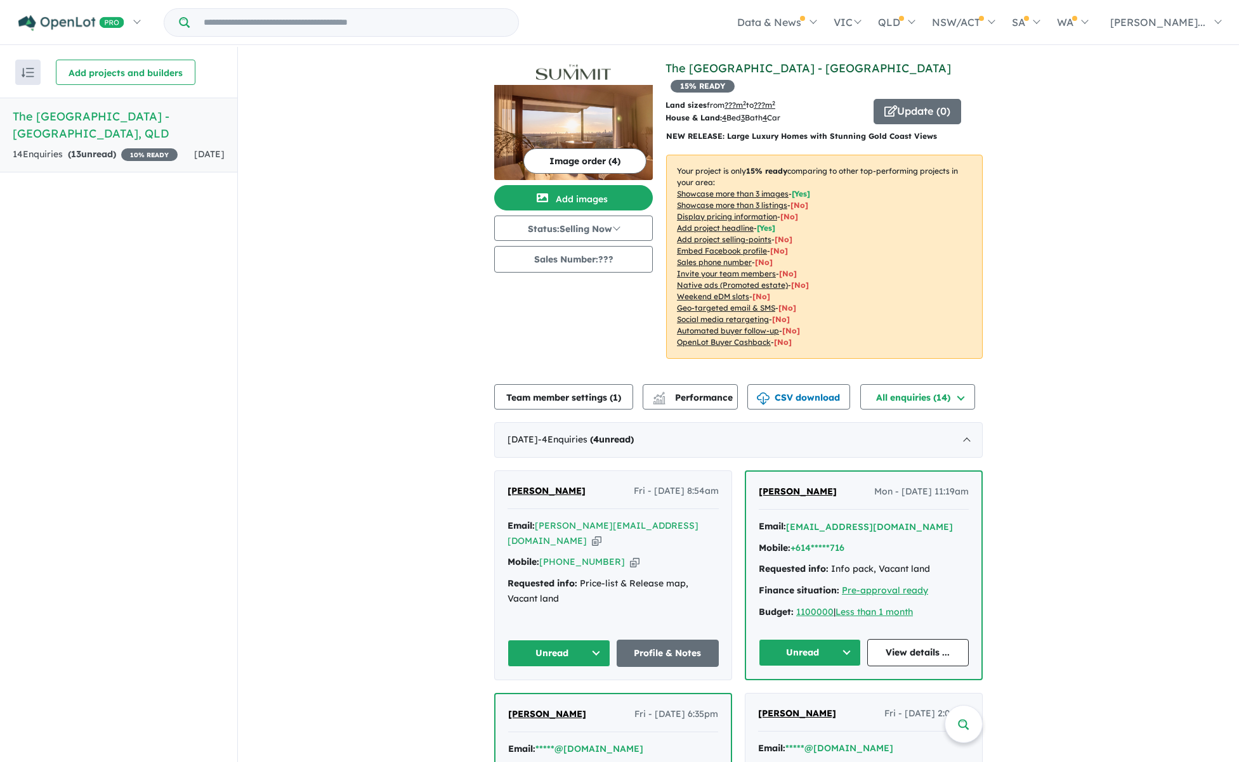
click at [812, 70] on link "The [GEOGRAPHIC_DATA] - [GEOGRAPHIC_DATA]" at bounding box center [807, 68] width 285 height 15
click at [1192, 215] on div "View all projects in your account The [GEOGRAPHIC_DATA] - [GEOGRAPHIC_DATA] 15 …" at bounding box center [738, 544] width 1001 height 995
click at [959, 384] on button "All enquiries ( 14 )" at bounding box center [917, 396] width 115 height 25
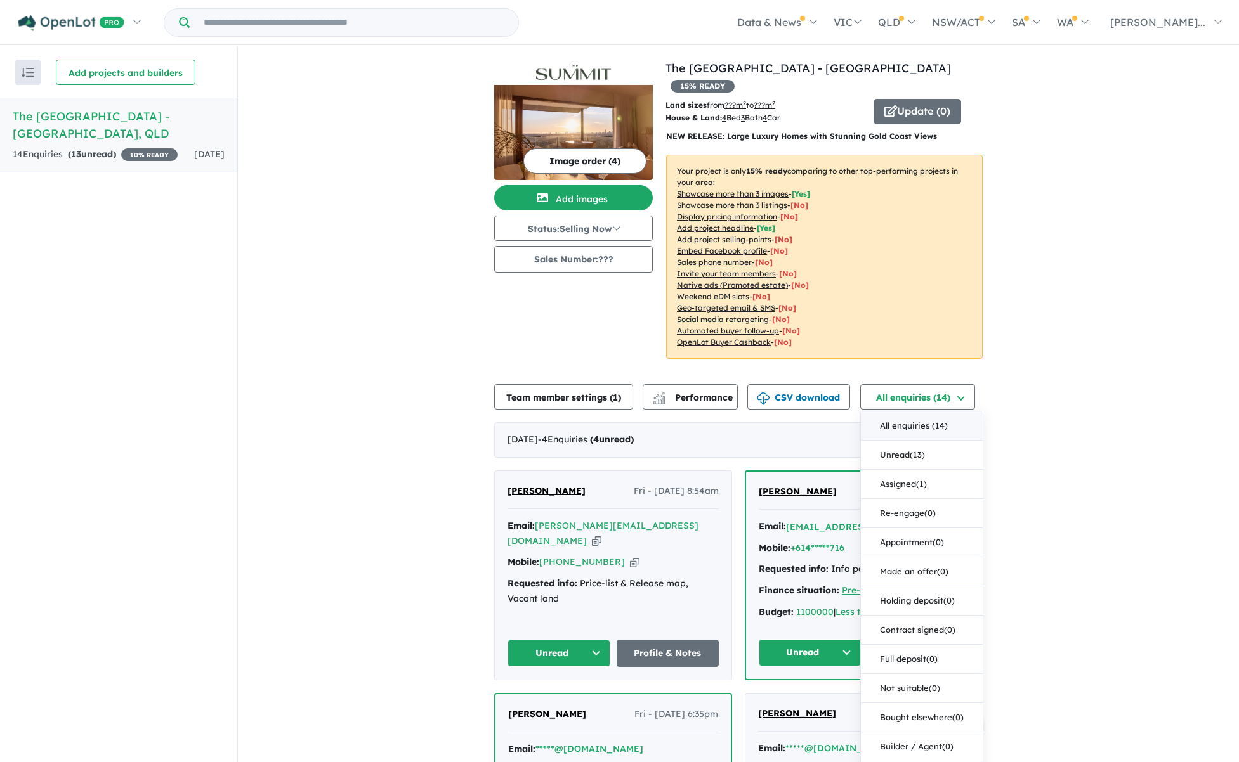
click at [1100, 386] on div "View all projects in your account The [GEOGRAPHIC_DATA] - [GEOGRAPHIC_DATA] 15 …" at bounding box center [738, 544] width 1001 height 995
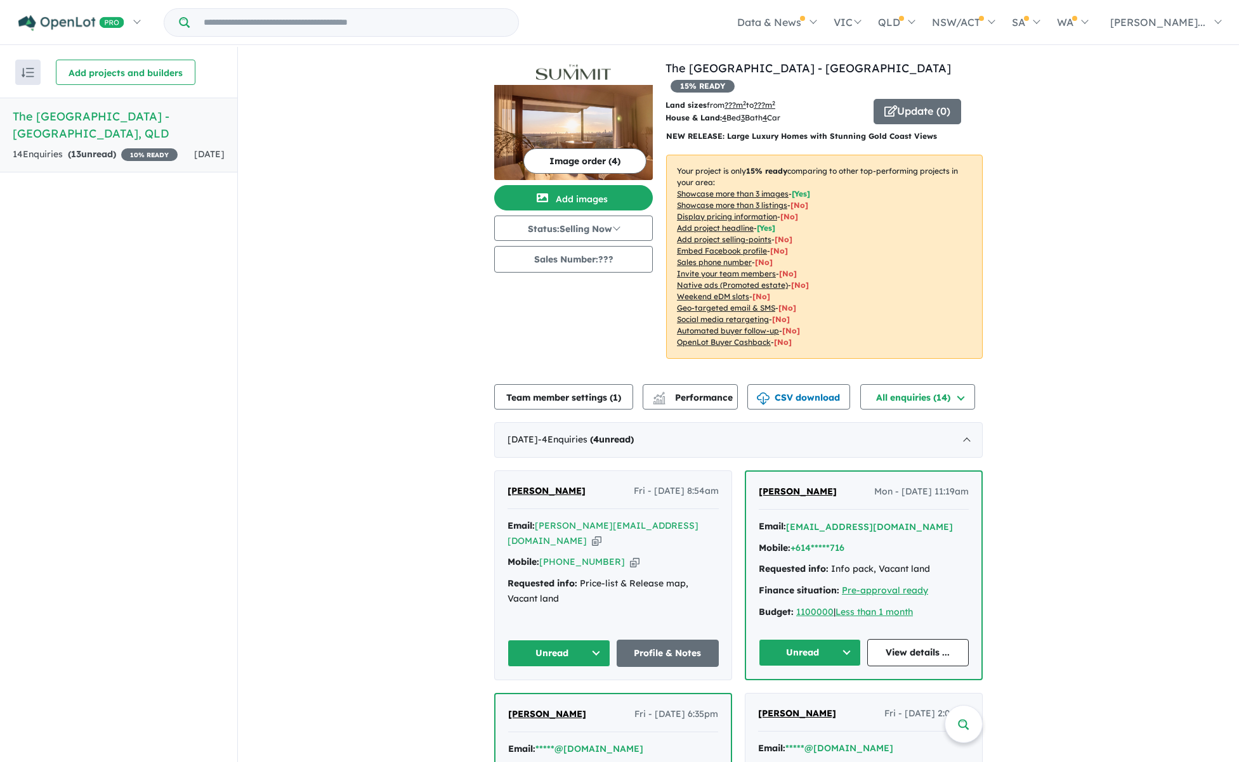
scroll to position [103, 0]
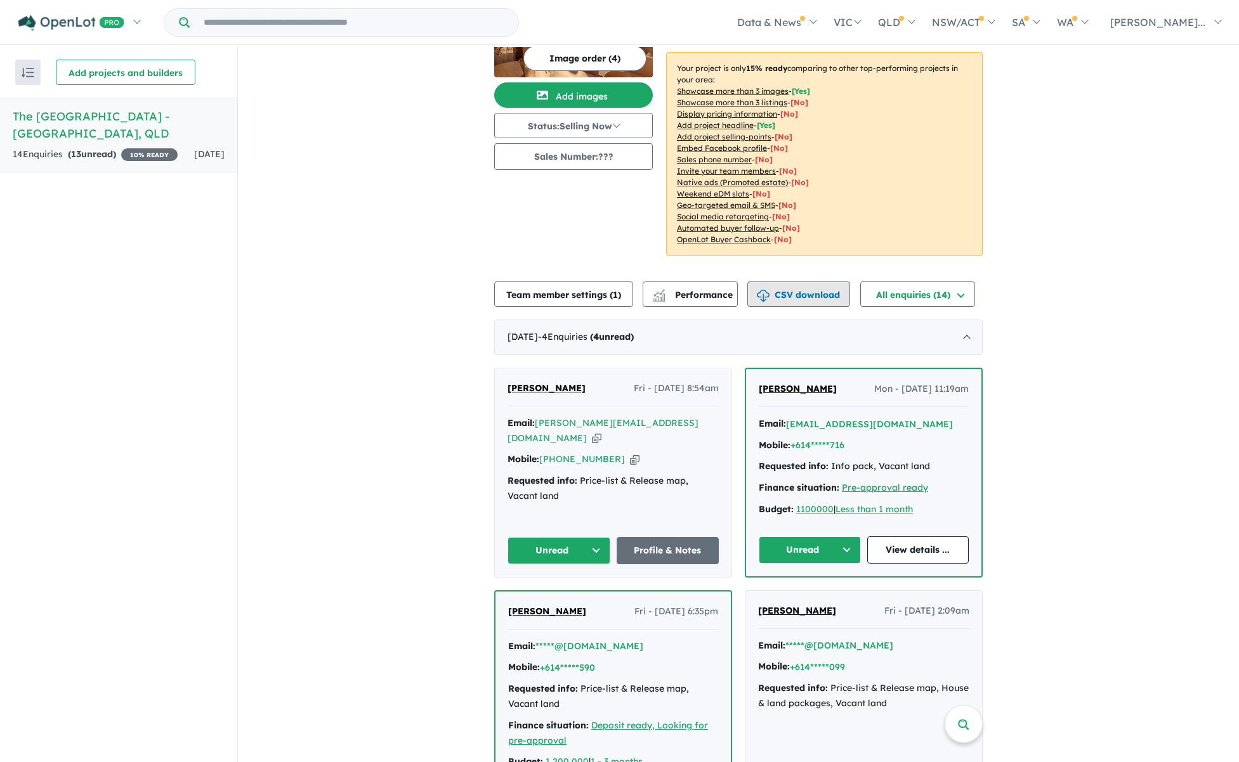
click at [809, 282] on button "CSV download" at bounding box center [798, 294] width 103 height 25
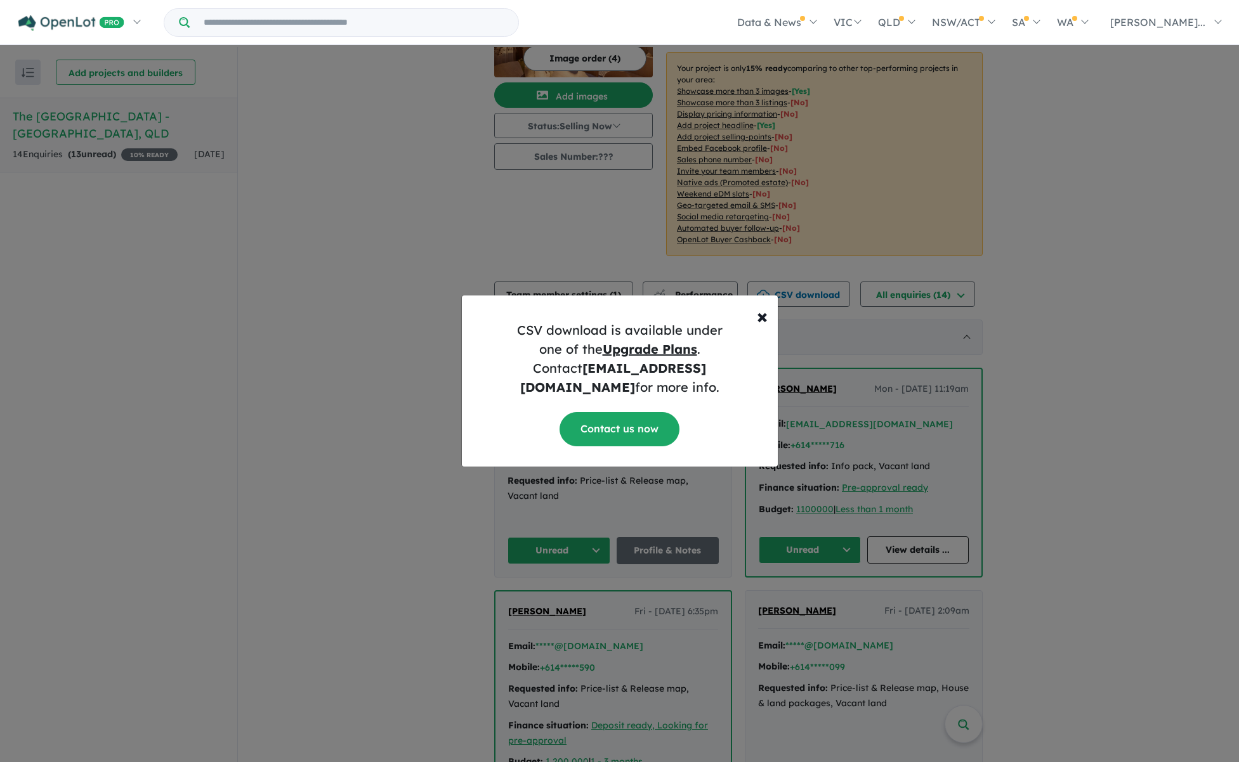
click at [766, 326] on span "×" at bounding box center [762, 315] width 11 height 25
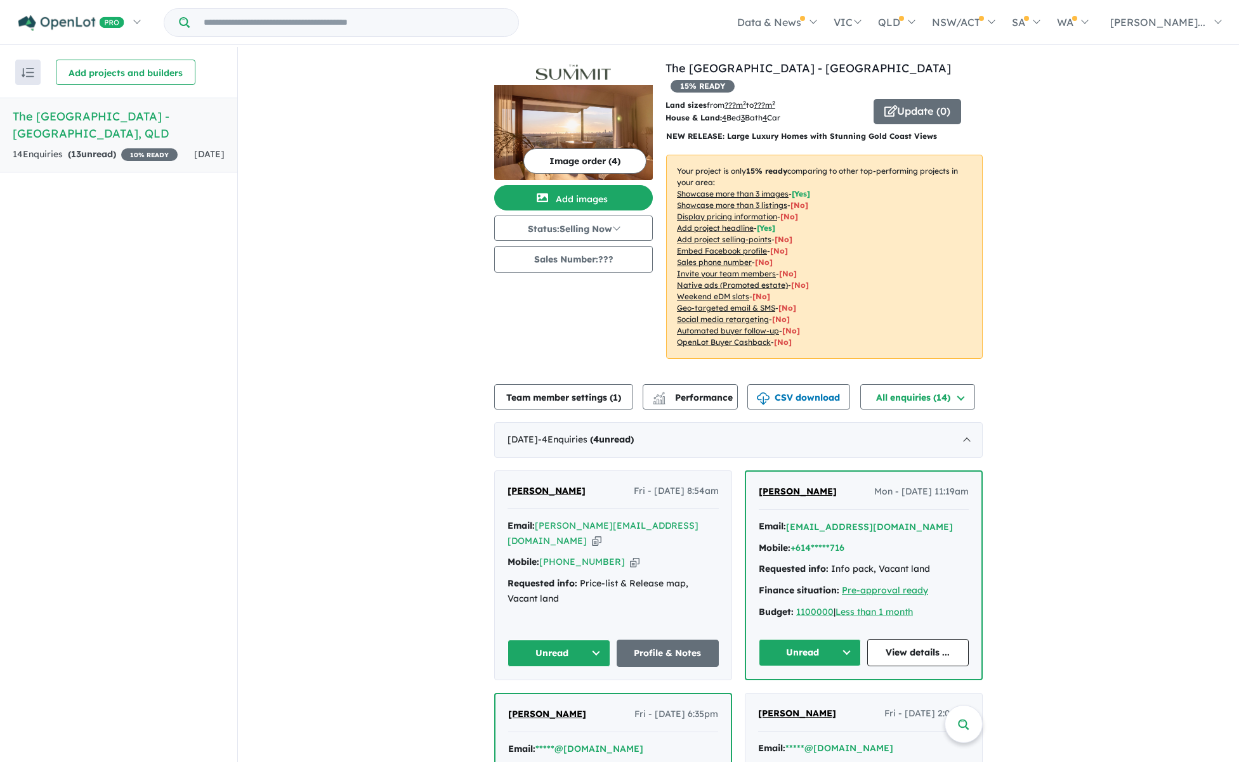
scroll to position [0, 0]
click at [735, 189] on u "Showcase more than 3 images" at bounding box center [733, 194] width 112 height 10
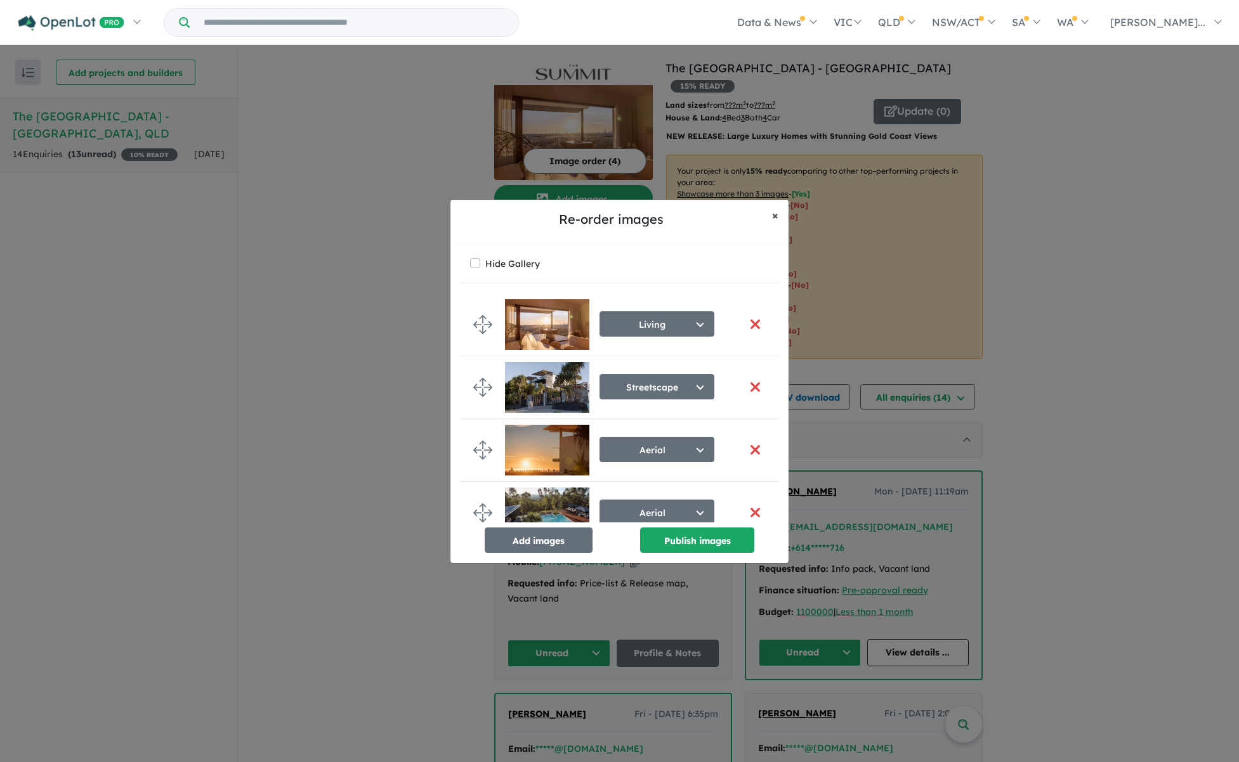
click at [774, 212] on span "×" at bounding box center [775, 215] width 6 height 15
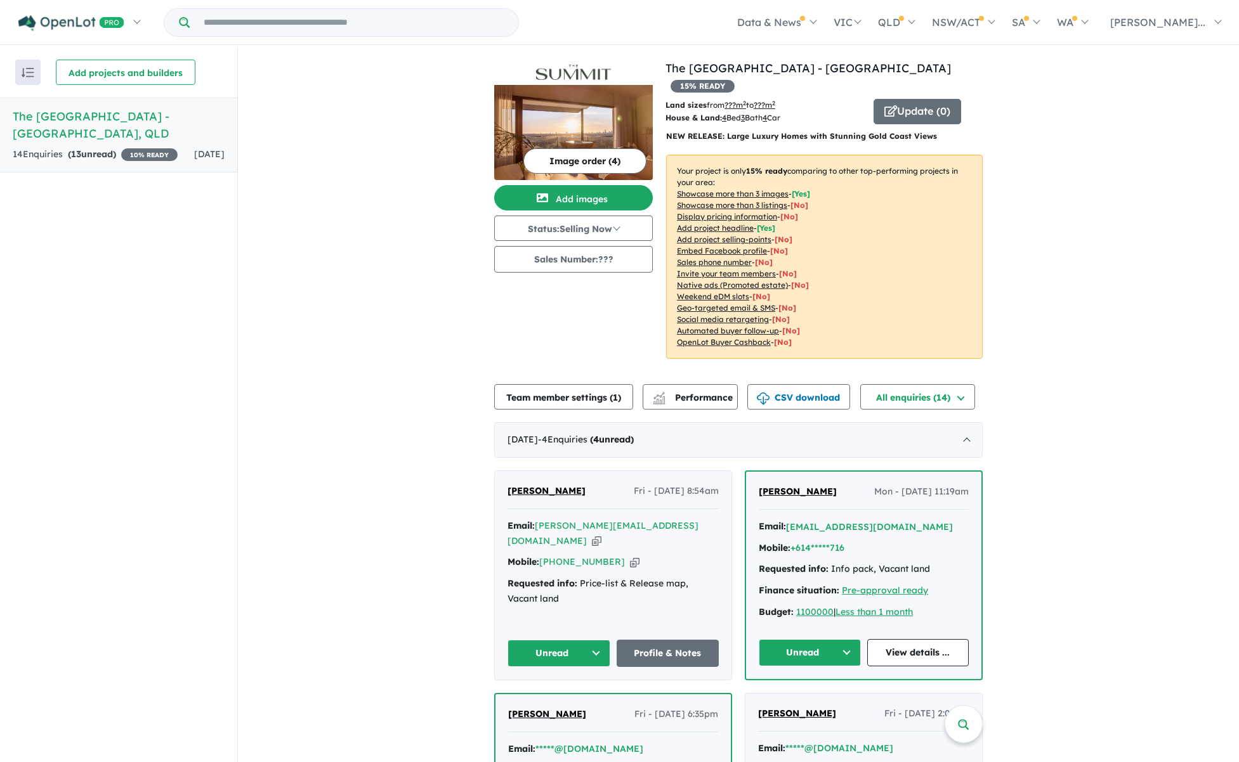
click at [722, 113] on u "4" at bounding box center [724, 118] width 4 height 10
